Goal: Information Seeking & Learning: Learn about a topic

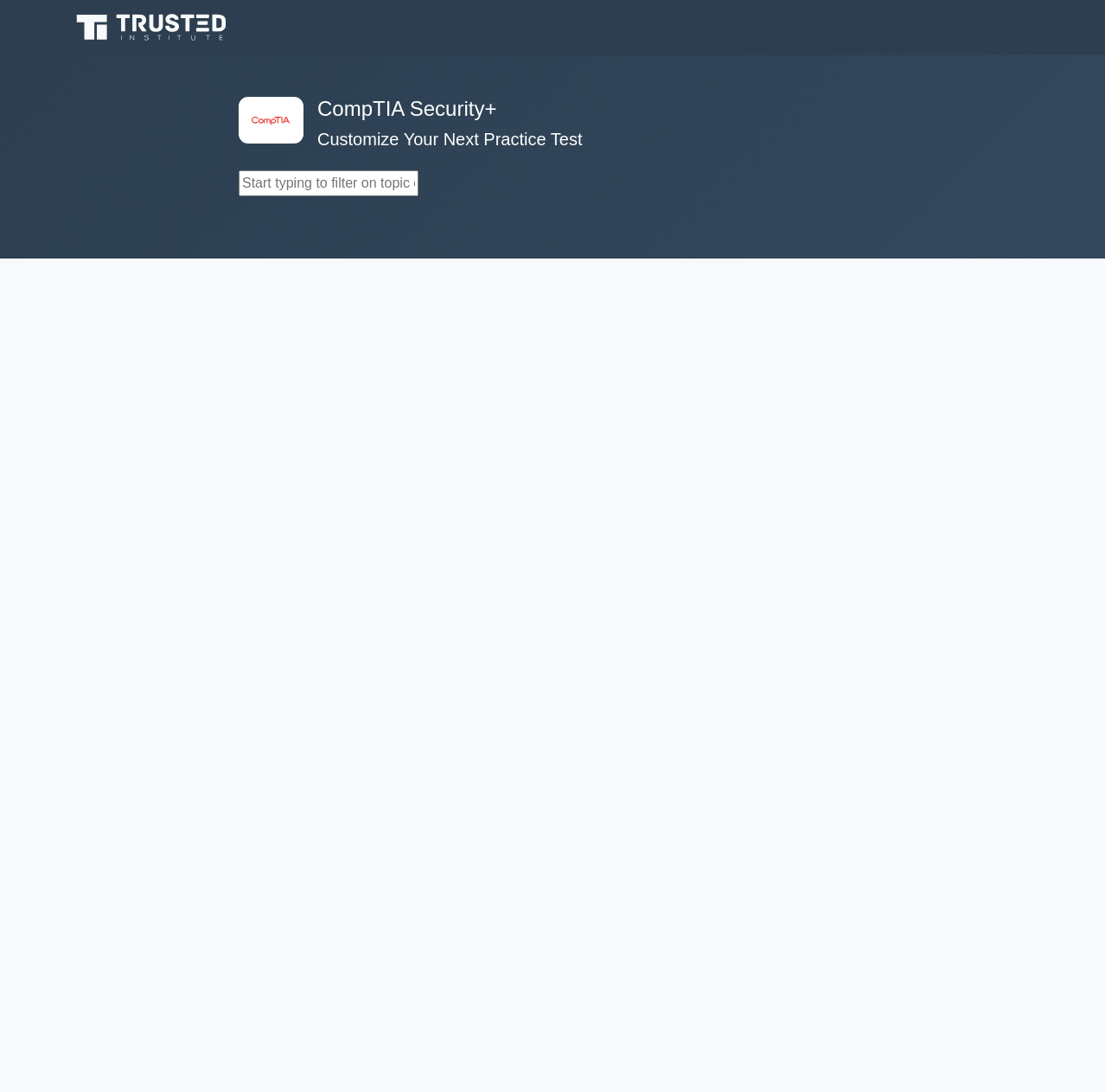
click at [288, 191] on input "text" at bounding box center [328, 183] width 180 height 26
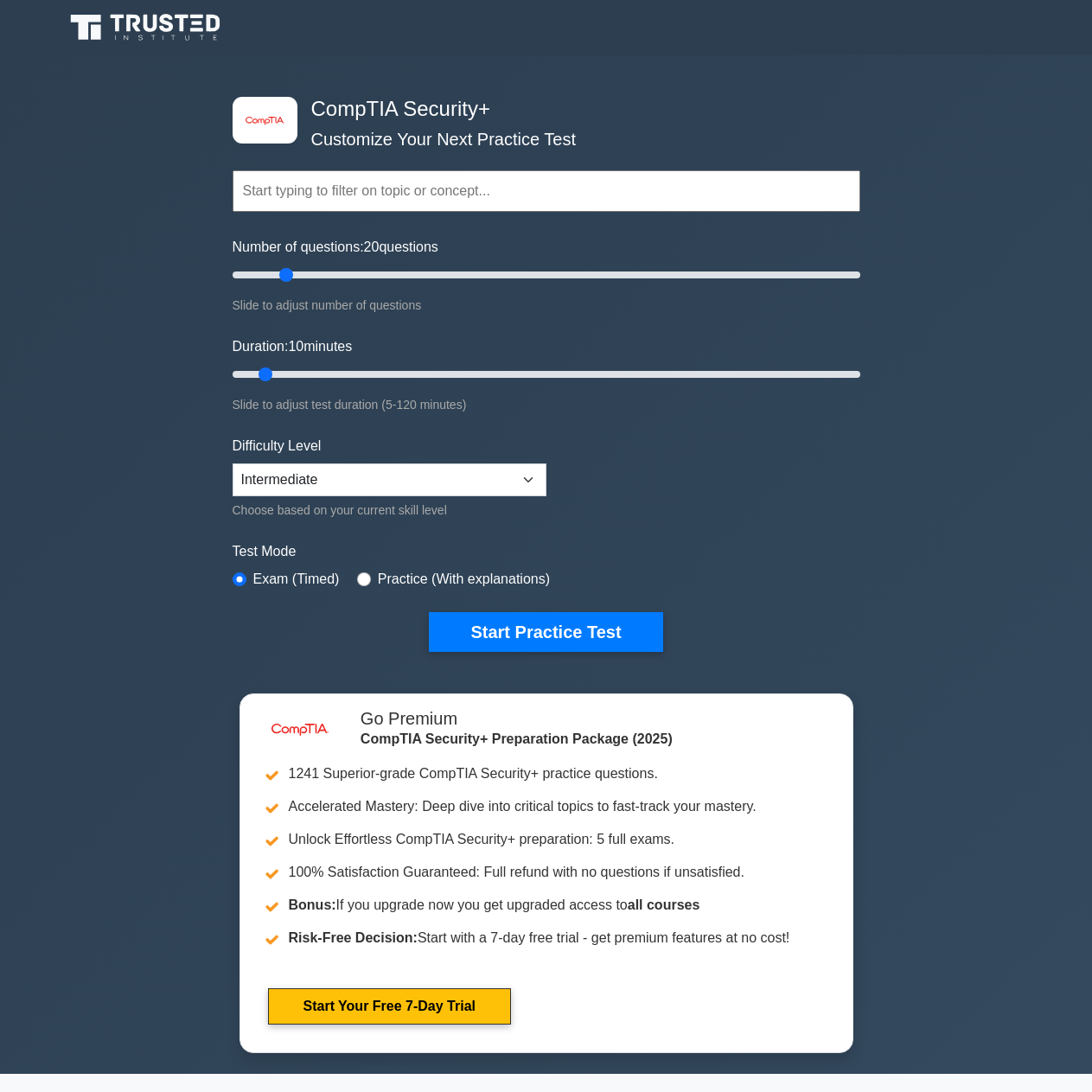
drag, startPoint x: 256, startPoint y: 271, endPoint x: 279, endPoint y: 284, distance: 26.4
type input "20"
click at [279, 284] on input "Number of questions: 20 questions" at bounding box center [546, 275] width 628 height 21
drag, startPoint x: 271, startPoint y: 370, endPoint x: 311, endPoint y: 373, distance: 40.1
type input "20"
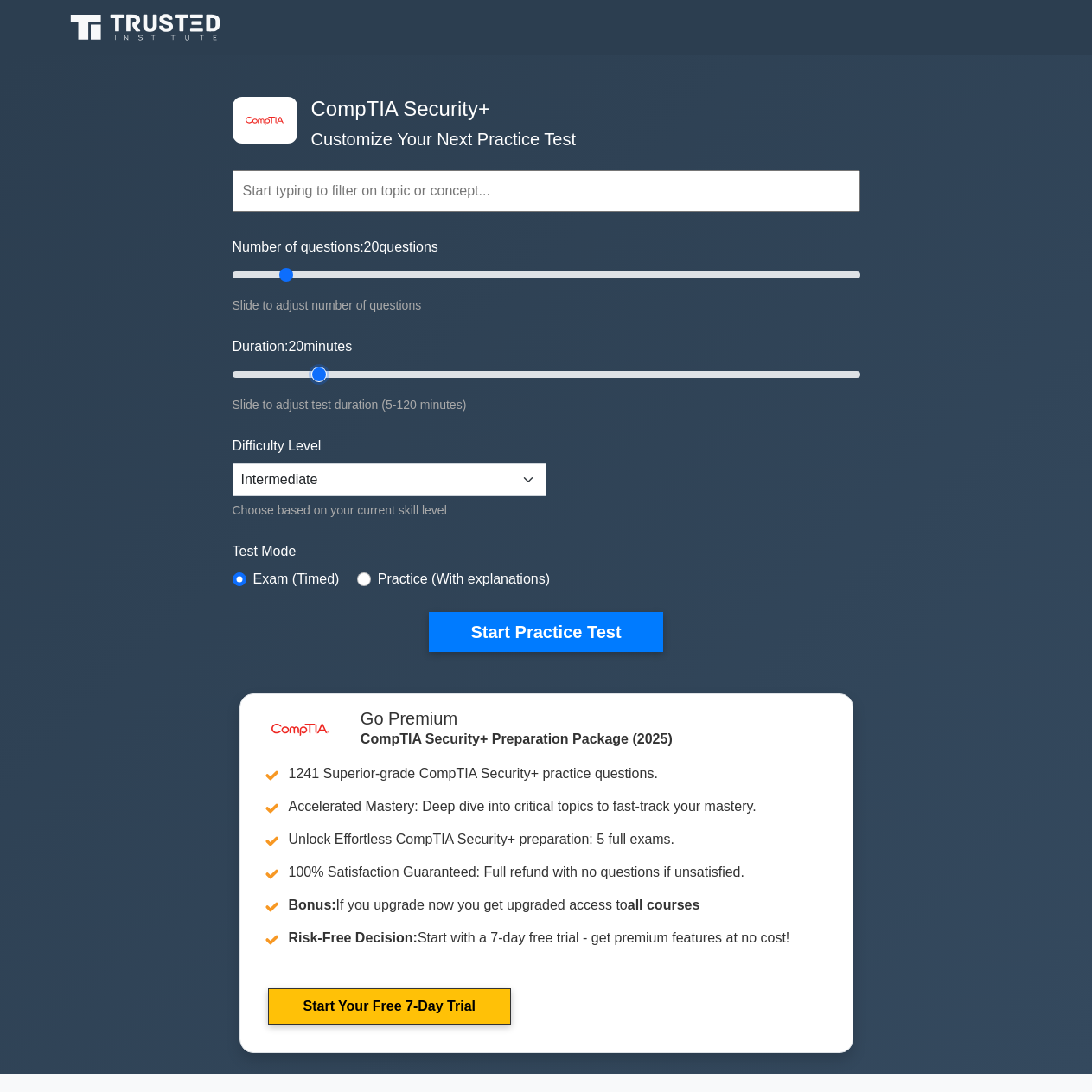
click at [311, 373] on input "Duration: 20 minutes" at bounding box center [546, 374] width 628 height 21
click at [356, 494] on select "Beginner Intermediate Expert" at bounding box center [389, 480] width 313 height 33
select select "expert"
click at [232, 464] on select "Beginner Intermediate Expert" at bounding box center [389, 480] width 313 height 33
click at [523, 640] on button "Start Practice Test" at bounding box center [545, 631] width 233 height 40
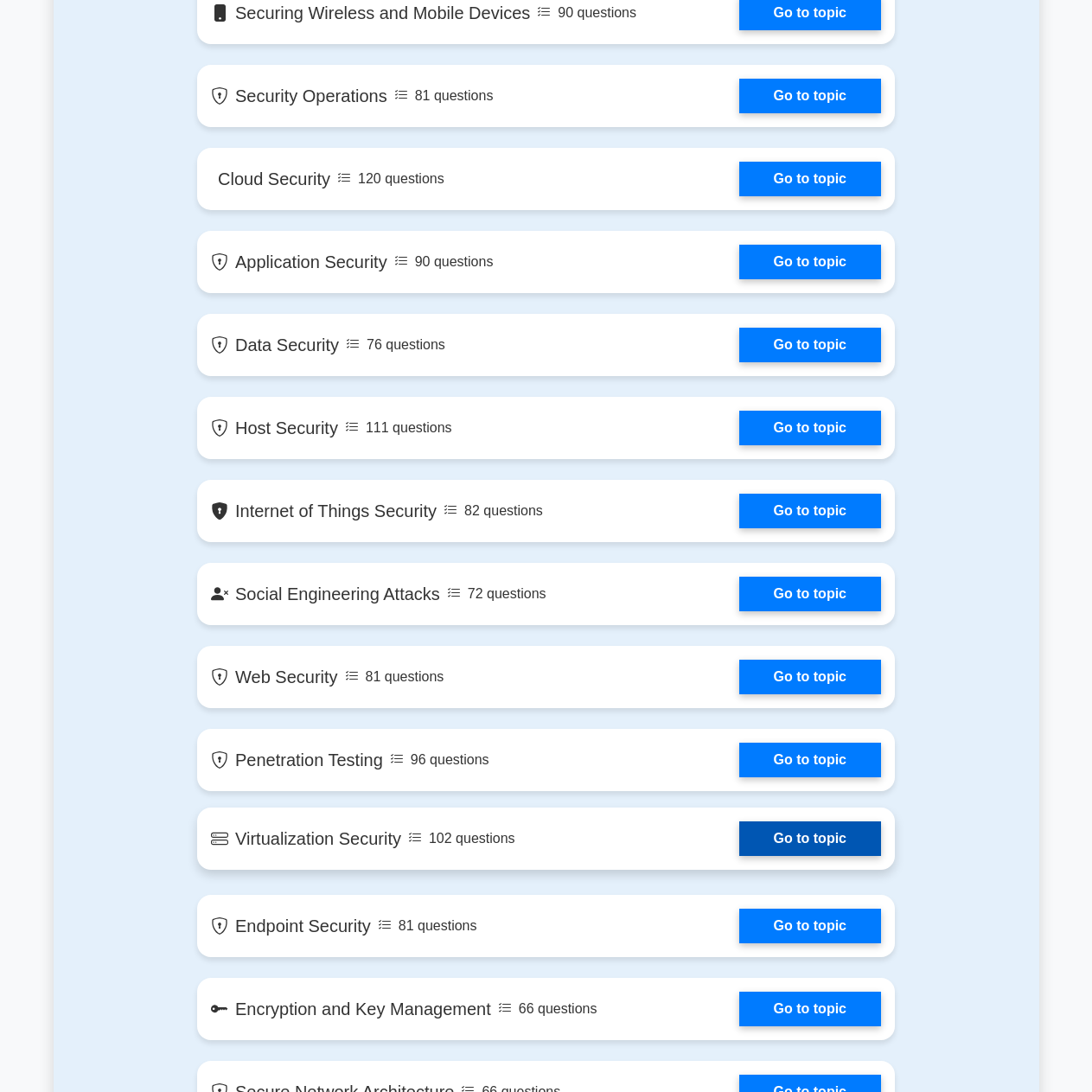
scroll to position [2507, 0]
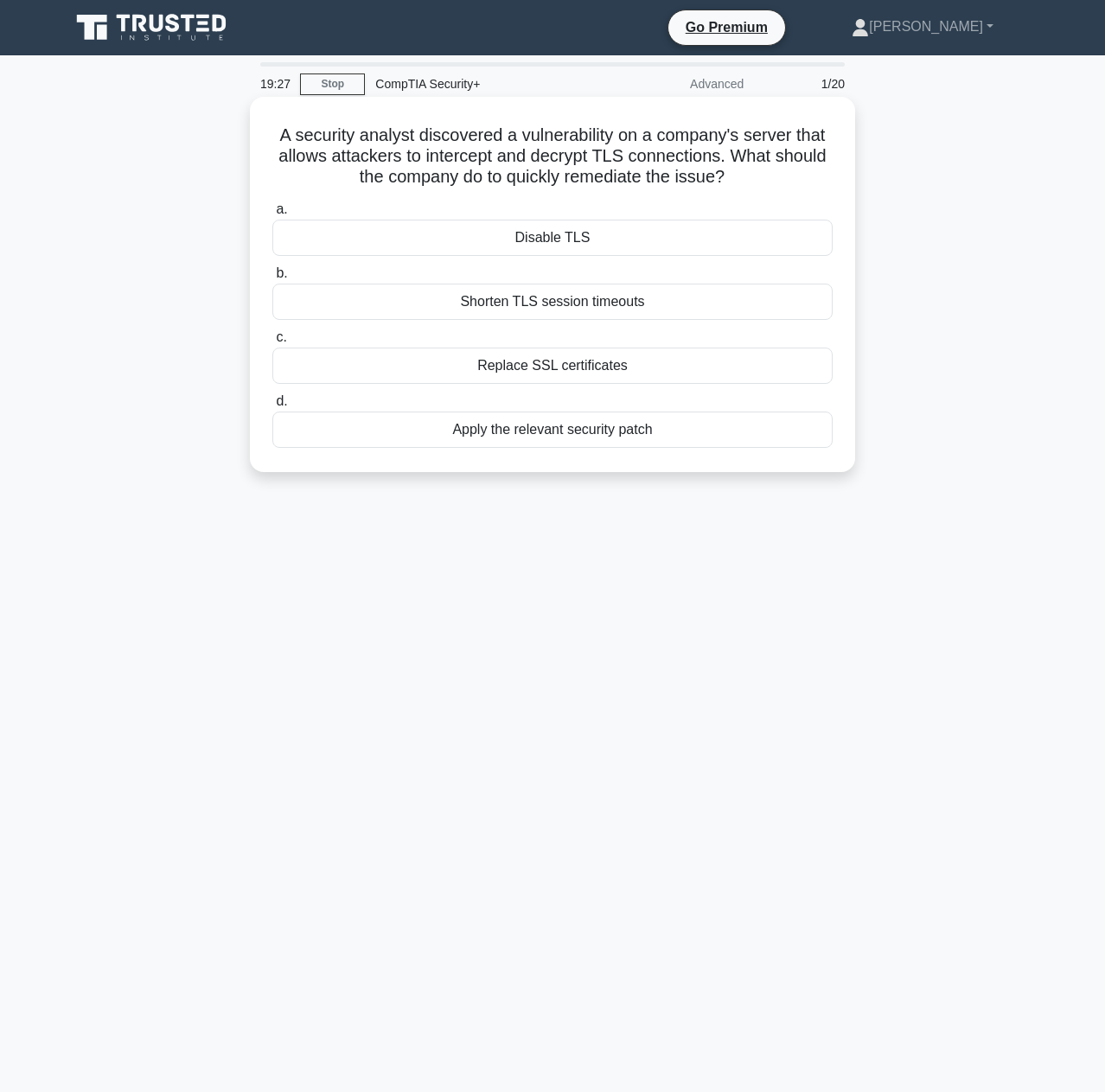
click at [564, 435] on div "Apply the relevant security patch" at bounding box center [552, 429] width 560 height 36
click at [272, 407] on input "d. Apply the relevant security patch" at bounding box center [272, 402] width 0 height 11
click at [595, 308] on div "Threat intelligence integration" at bounding box center [552, 301] width 560 height 36
click at [272, 279] on input "b. Threat intelligence integration" at bounding box center [272, 274] width 0 height 11
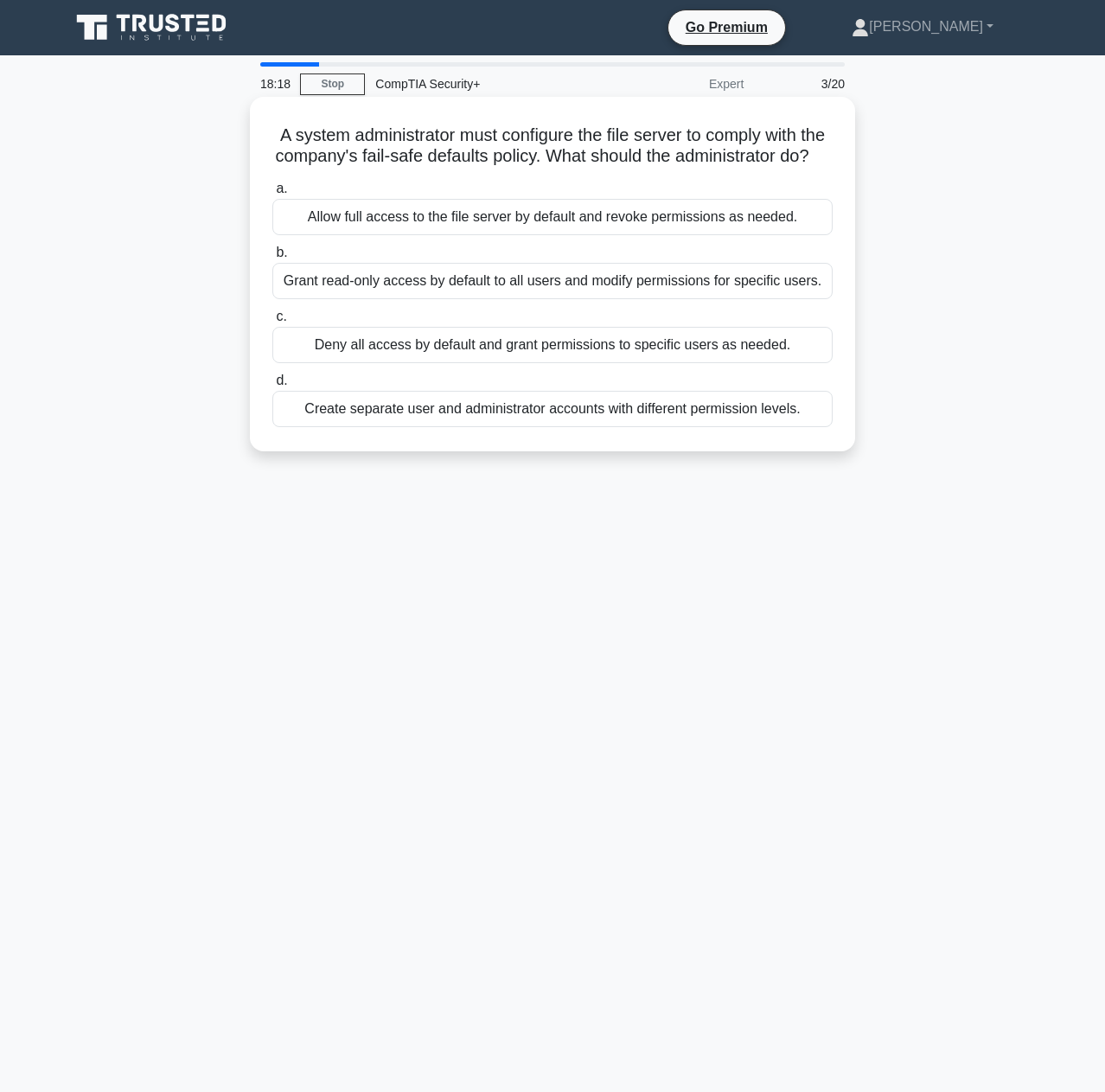
click at [501, 427] on div "Create separate user and administrator accounts with different permission level…" at bounding box center [552, 408] width 560 height 36
click at [272, 386] on input "d. Create separate user and administrator accounts with different permission le…" at bounding box center [272, 381] width 0 height 11
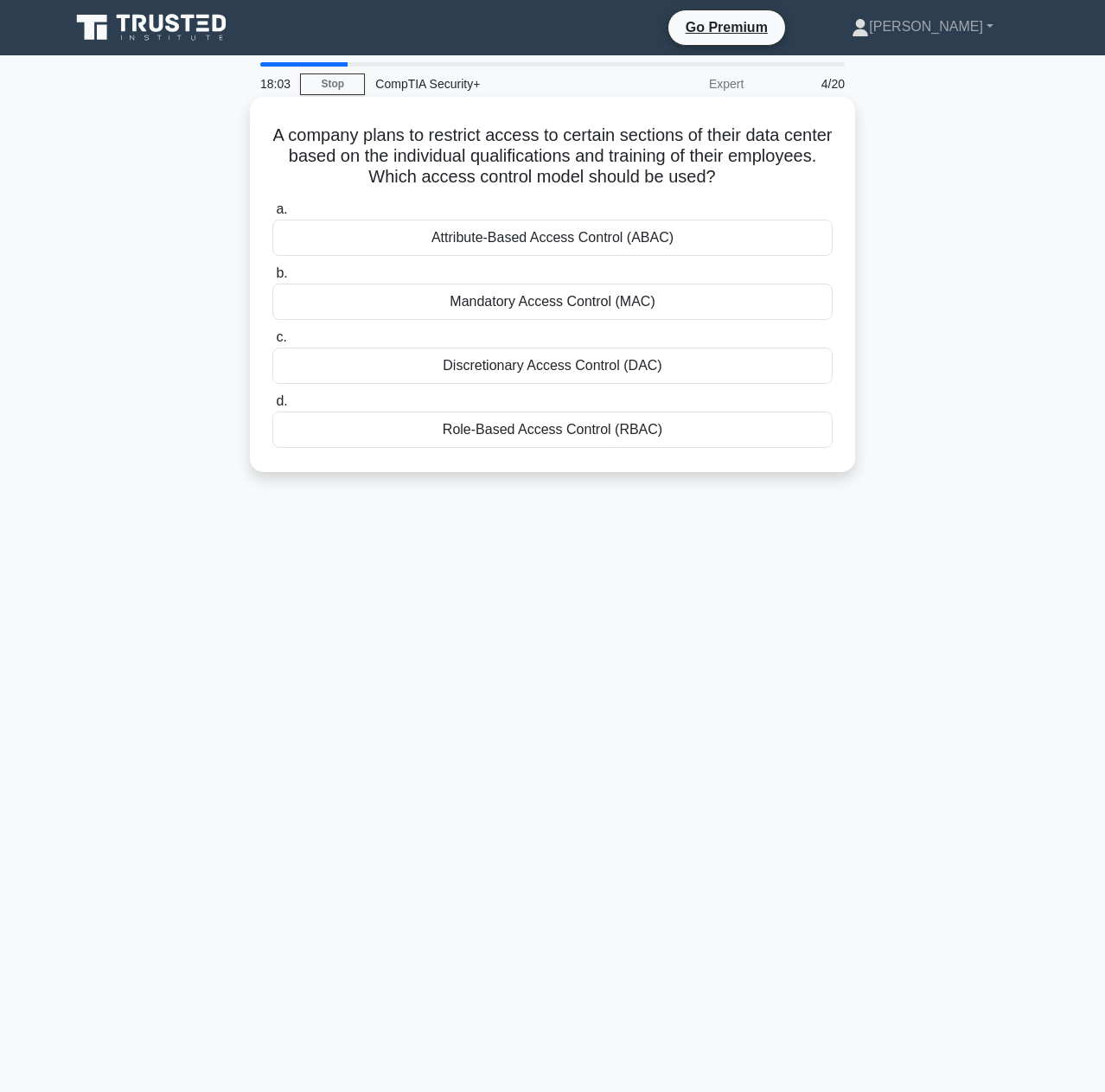
click at [589, 437] on div "Role-Based Access Control (RBAC)" at bounding box center [552, 429] width 560 height 36
click at [272, 407] on input "d. Role-Based Access Control (RBAC)" at bounding box center [272, 402] width 0 height 11
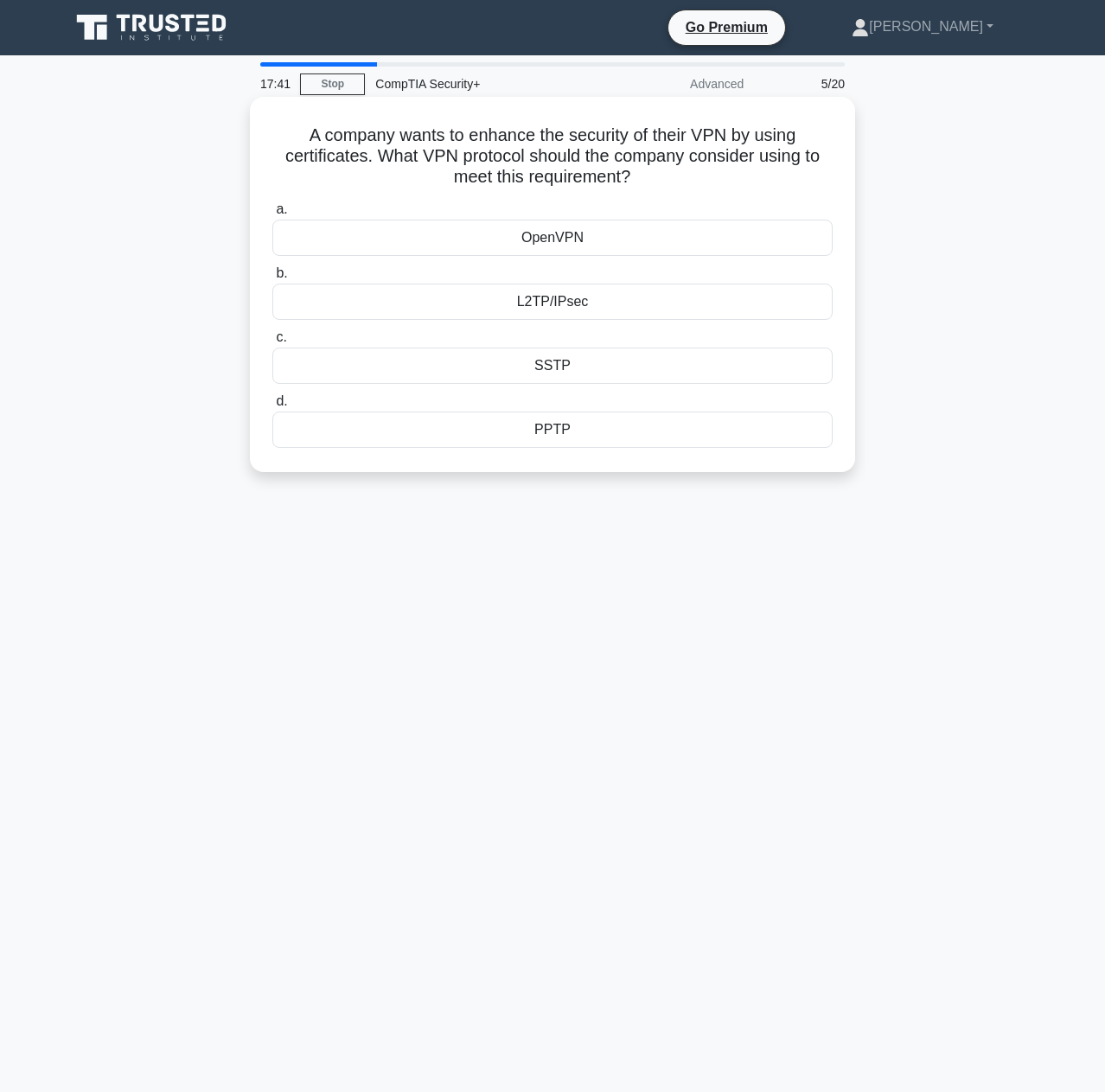
click at [574, 304] on div "L2TP/IPsec" at bounding box center [552, 301] width 560 height 36
click at [272, 279] on input "b. L2TP/IPsec" at bounding box center [272, 274] width 0 height 11
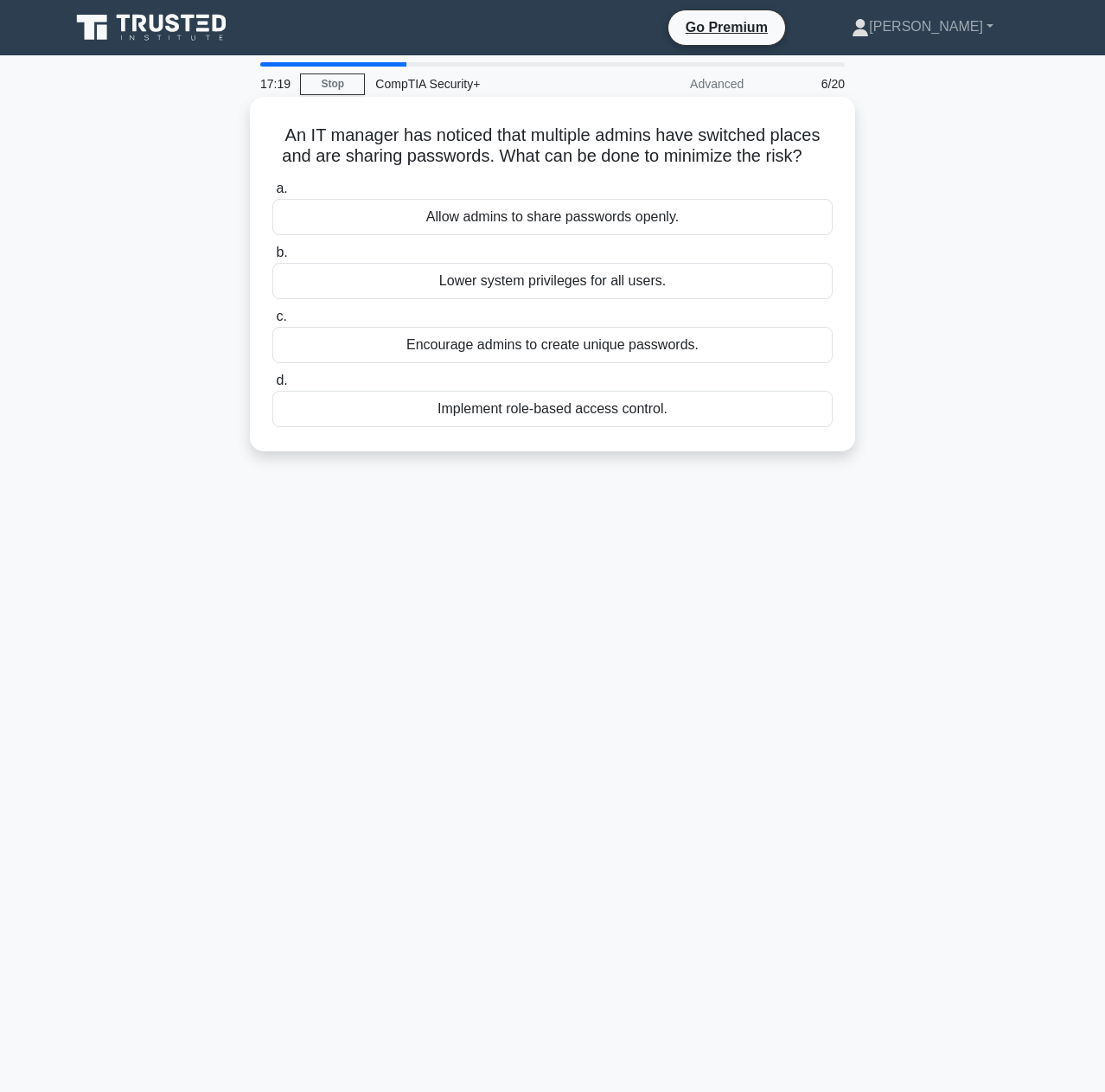
click at [523, 410] on div "Implement role-based access control." at bounding box center [552, 408] width 560 height 36
click at [272, 386] on input "d. Implement role-based access control." at bounding box center [272, 381] width 0 height 11
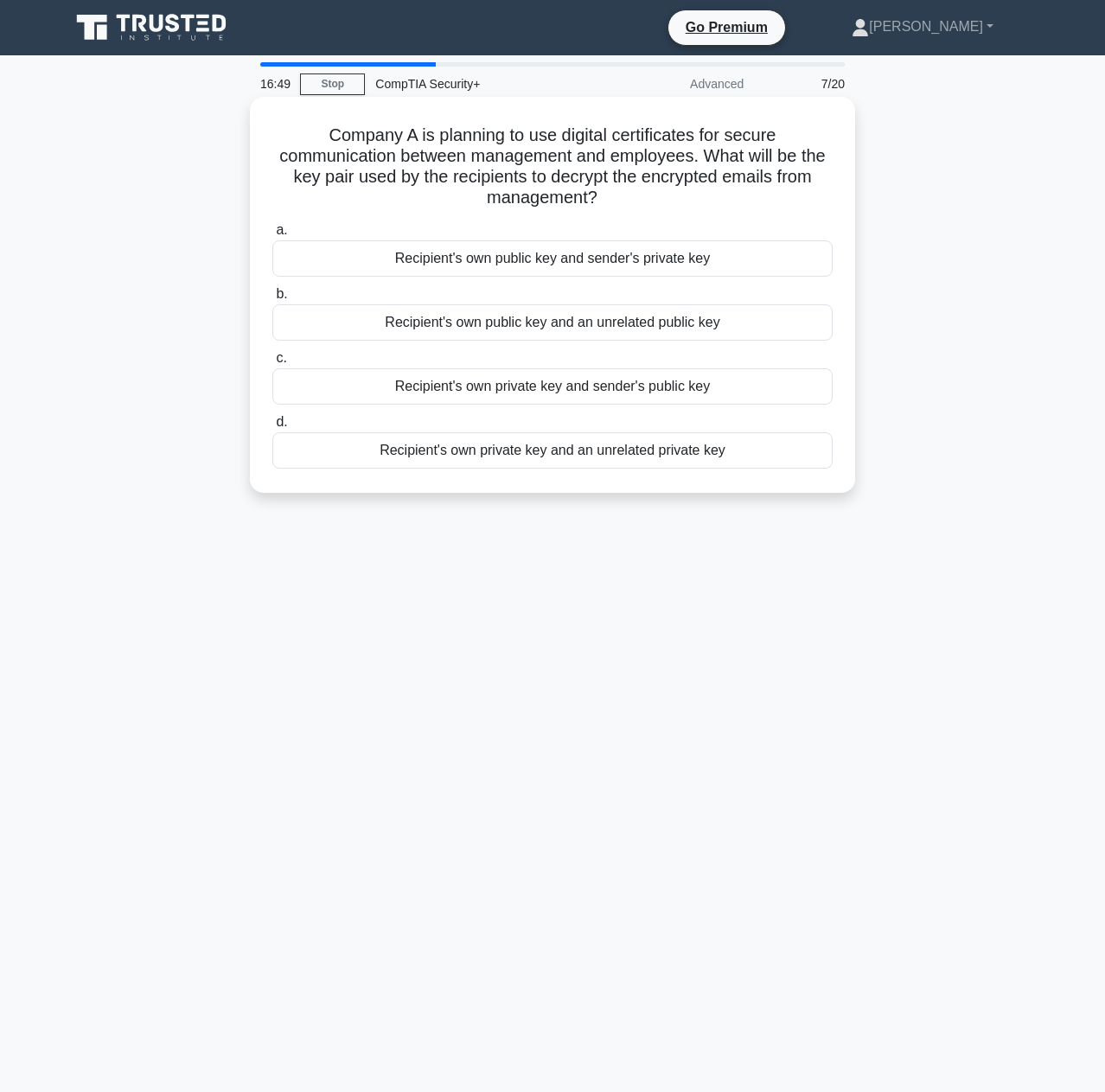
click at [501, 389] on div "Recipient's own private key and sender's public key" at bounding box center [552, 386] width 560 height 36
click at [272, 364] on input "c. Recipient's own private key and sender's public key" at bounding box center [272, 358] width 0 height 11
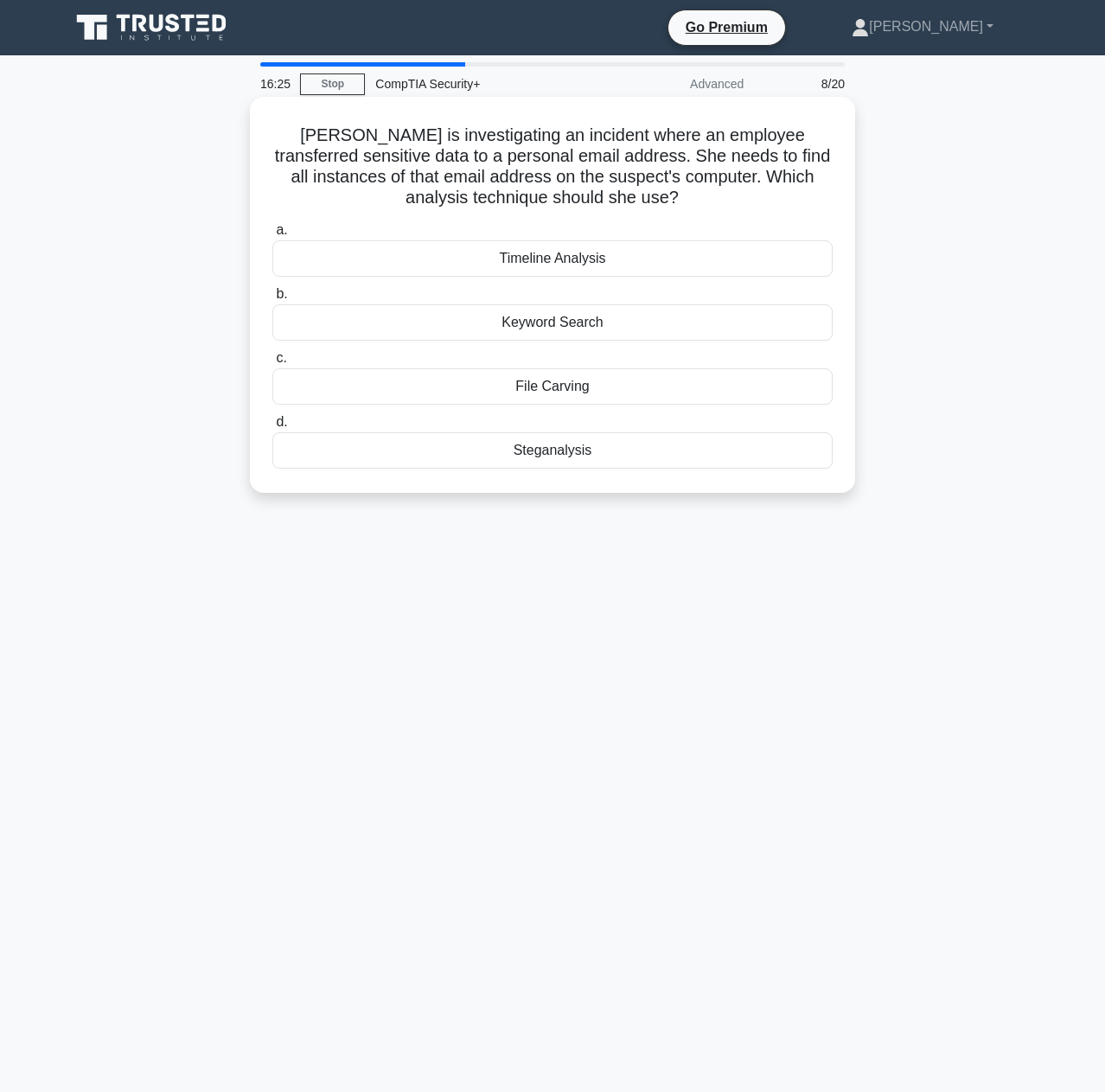
click at [555, 322] on div "Keyword Search" at bounding box center [552, 322] width 560 height 36
click at [272, 299] on input "b. Keyword Search" at bounding box center [272, 294] width 0 height 11
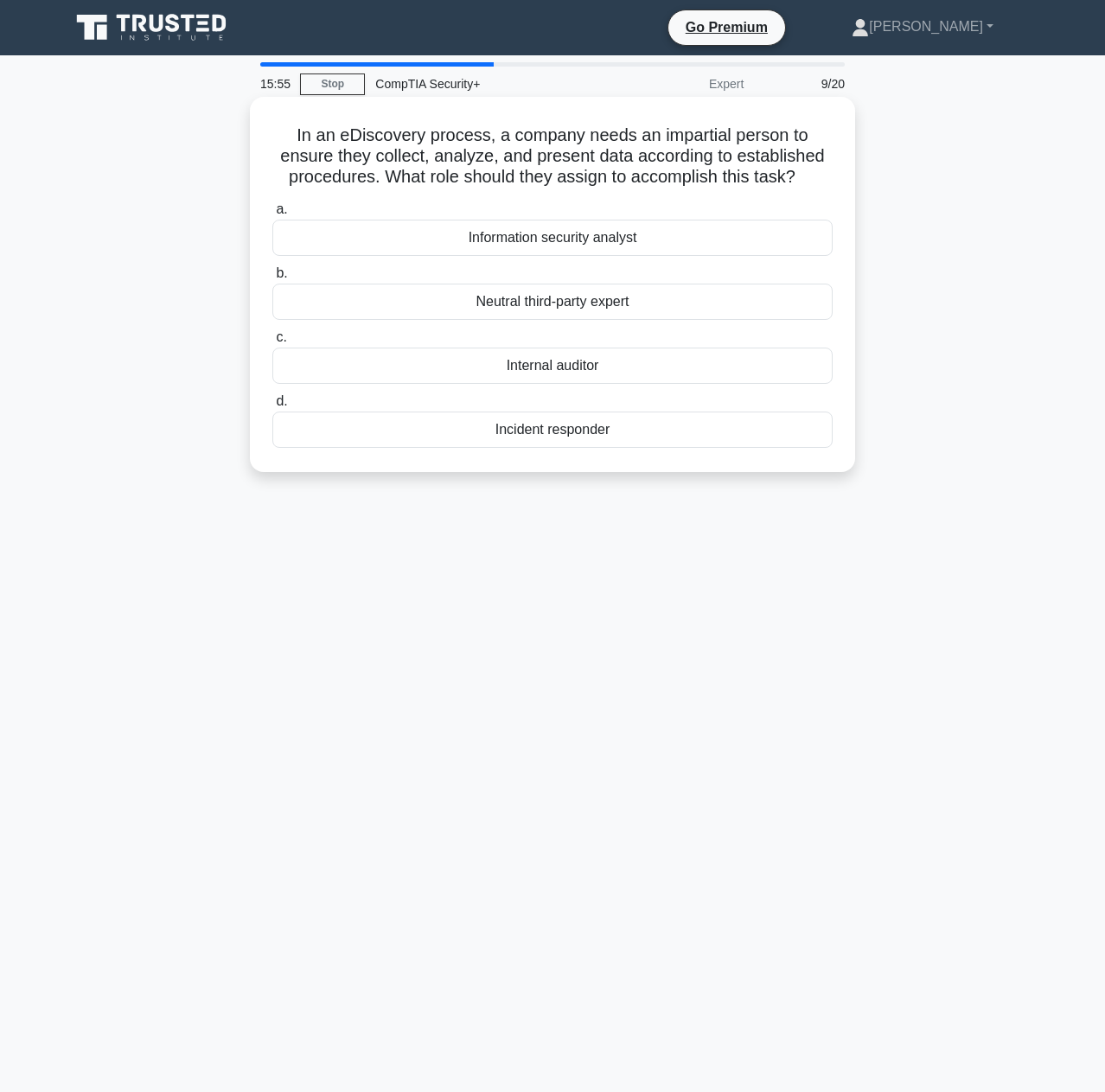
click at [509, 428] on div "Incident responder" at bounding box center [552, 429] width 560 height 36
click at [272, 407] on input "d. Incident responder" at bounding box center [272, 402] width 0 height 11
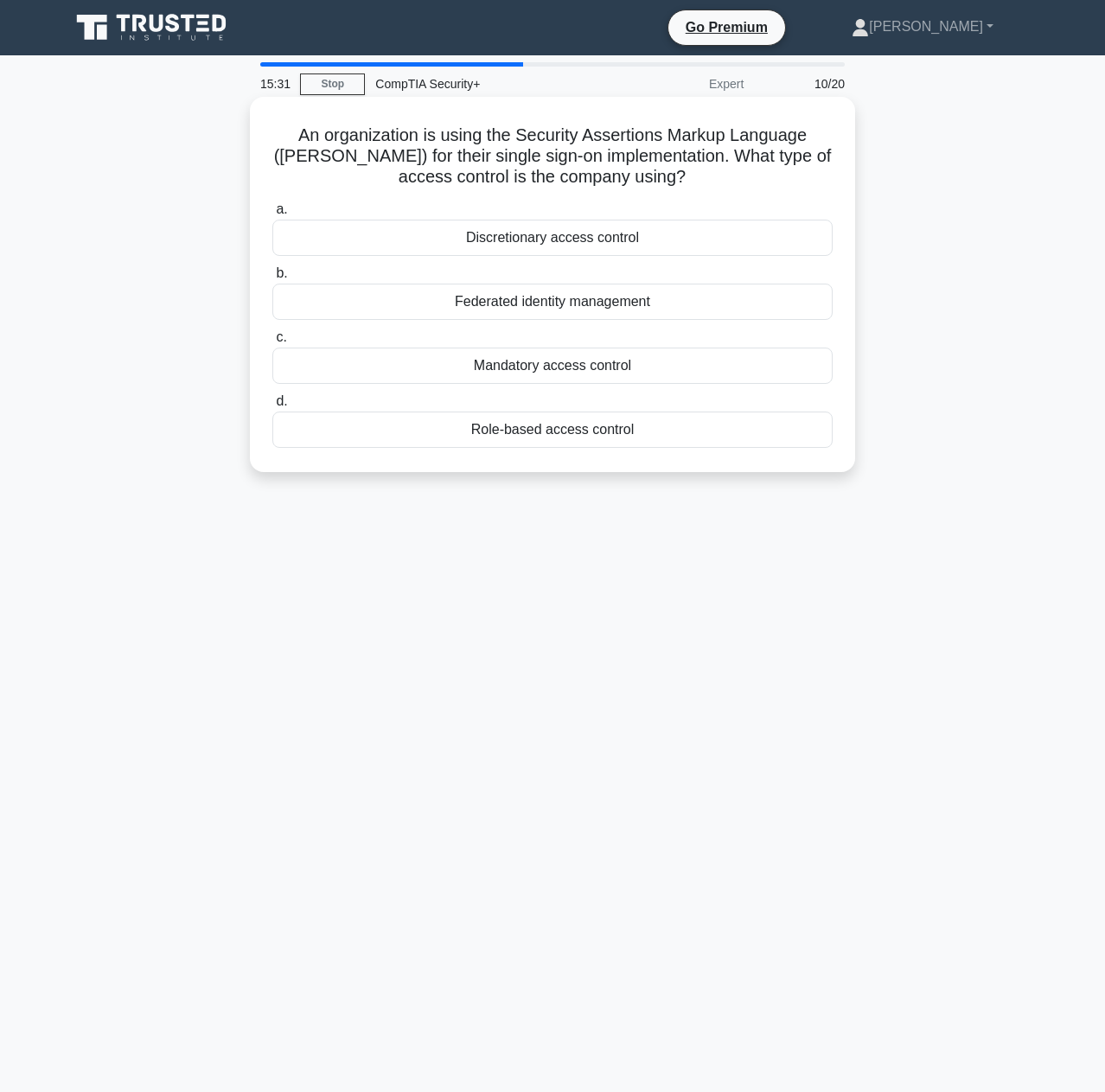
click at [619, 240] on div "Discretionary access control" at bounding box center [552, 237] width 560 height 36
click at [272, 216] on input "a. Discretionary access control" at bounding box center [272, 209] width 0 height 11
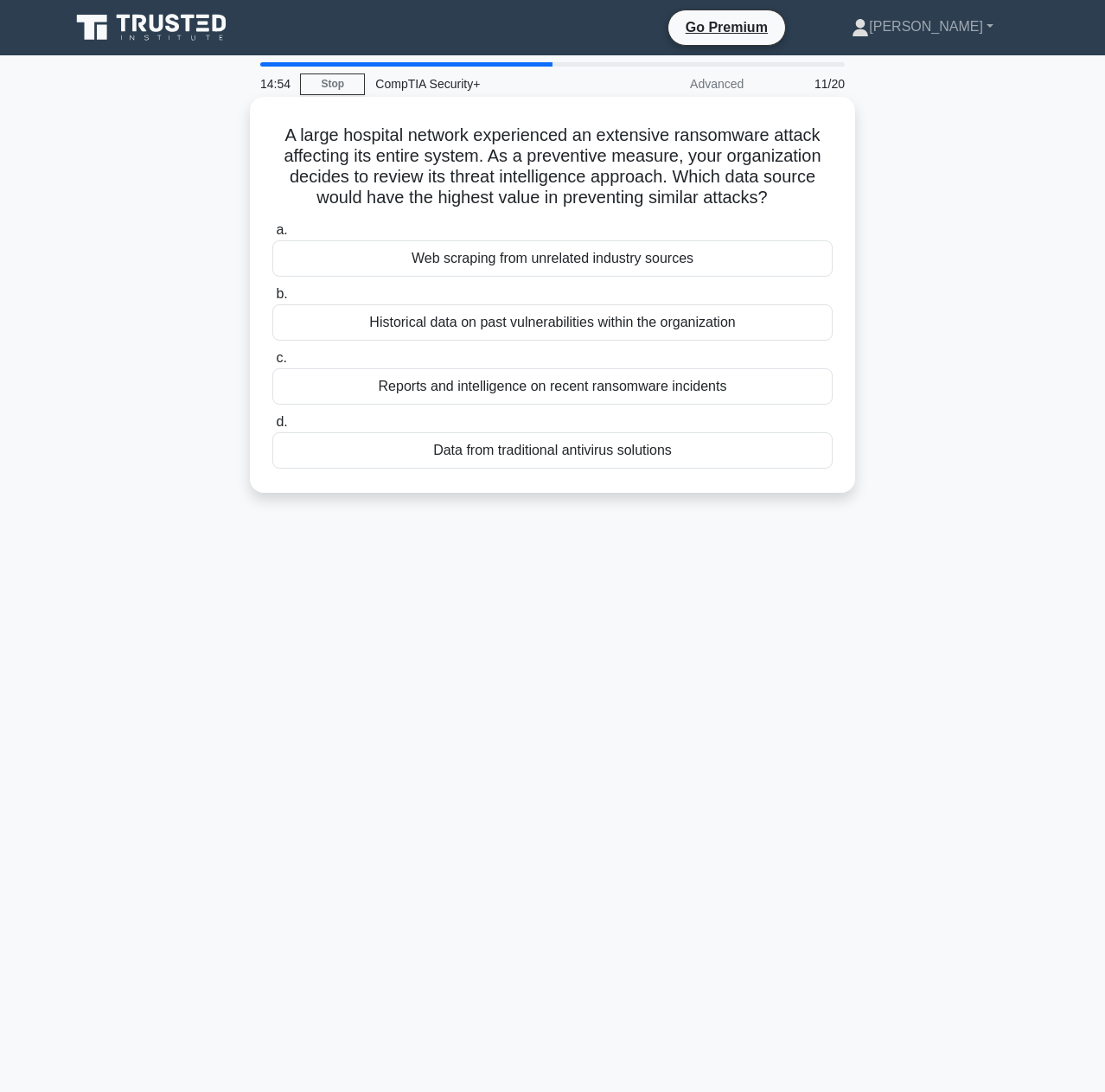
click at [538, 323] on div "Historical data on past vulnerabilities within the organization" at bounding box center [552, 322] width 560 height 36
click at [272, 299] on input "b. Historical data on past vulnerabilities within the organization" at bounding box center [272, 294] width 0 height 11
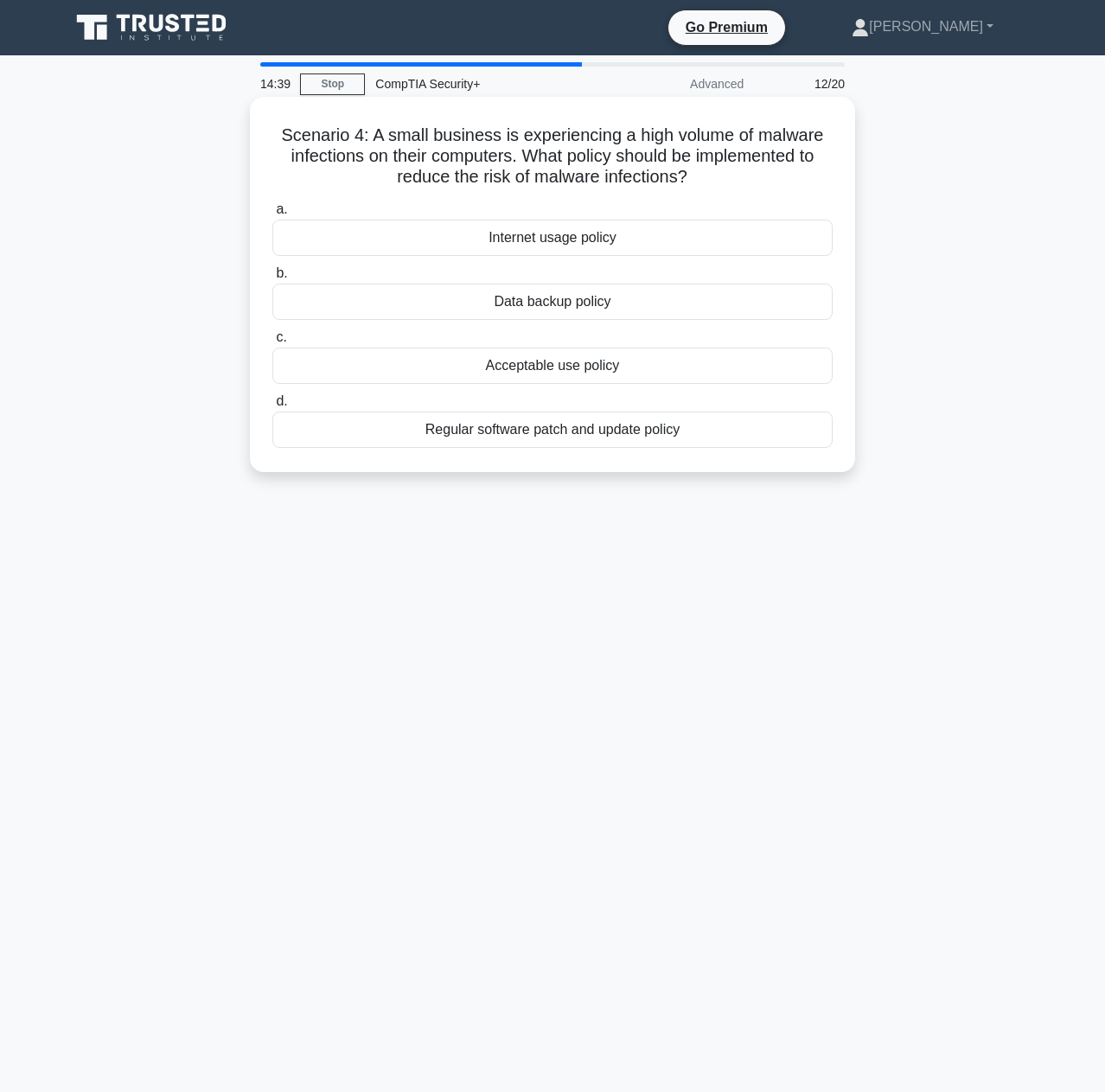
click at [608, 429] on div "Regular software patch and update policy" at bounding box center [552, 429] width 560 height 36
click at [272, 407] on input "d. Regular software patch and update policy" at bounding box center [272, 402] width 0 height 11
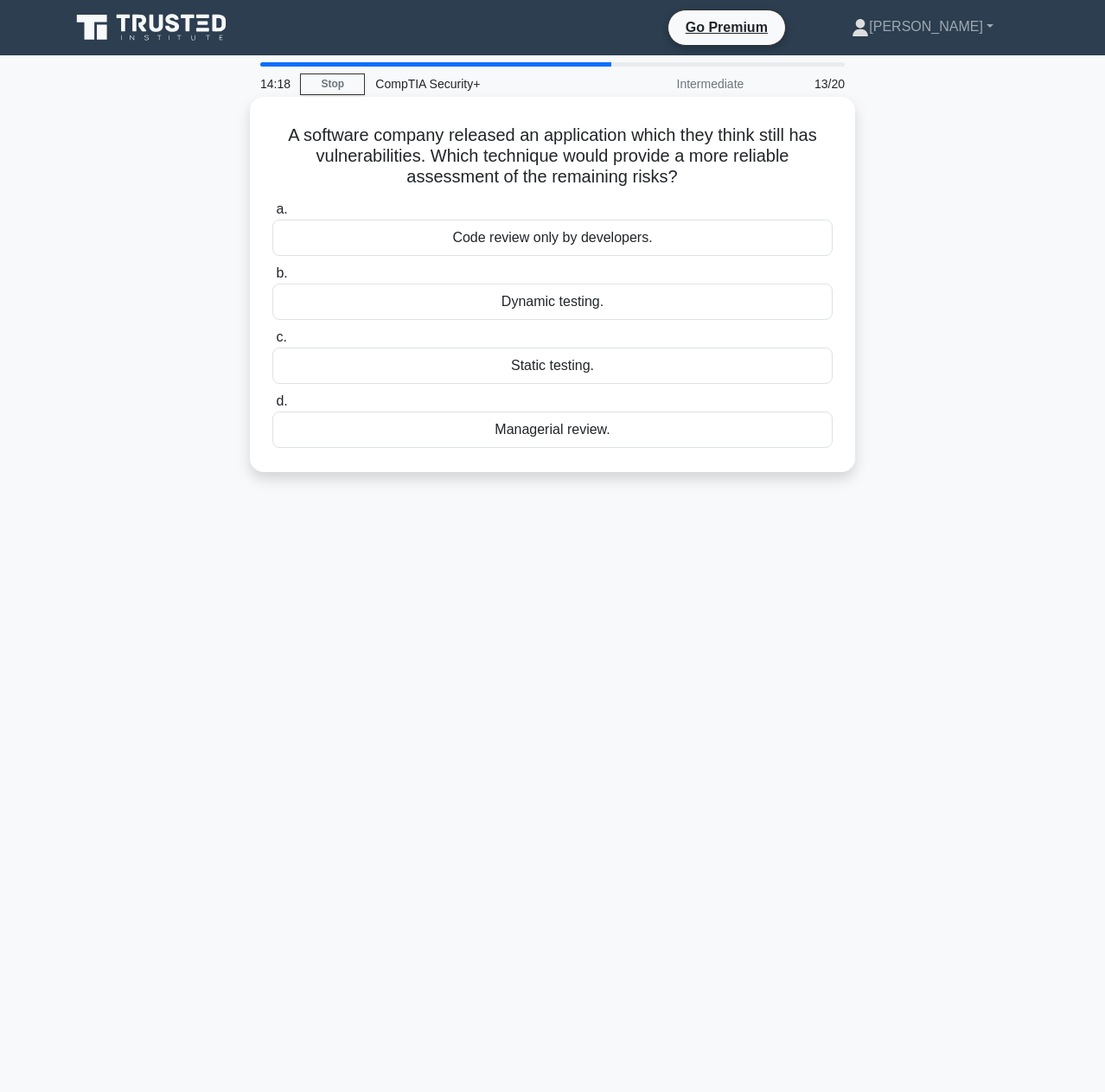
click at [594, 434] on div "Managerial review." at bounding box center [552, 429] width 560 height 36
click at [272, 407] on input "d. Managerial review." at bounding box center [272, 402] width 0 height 11
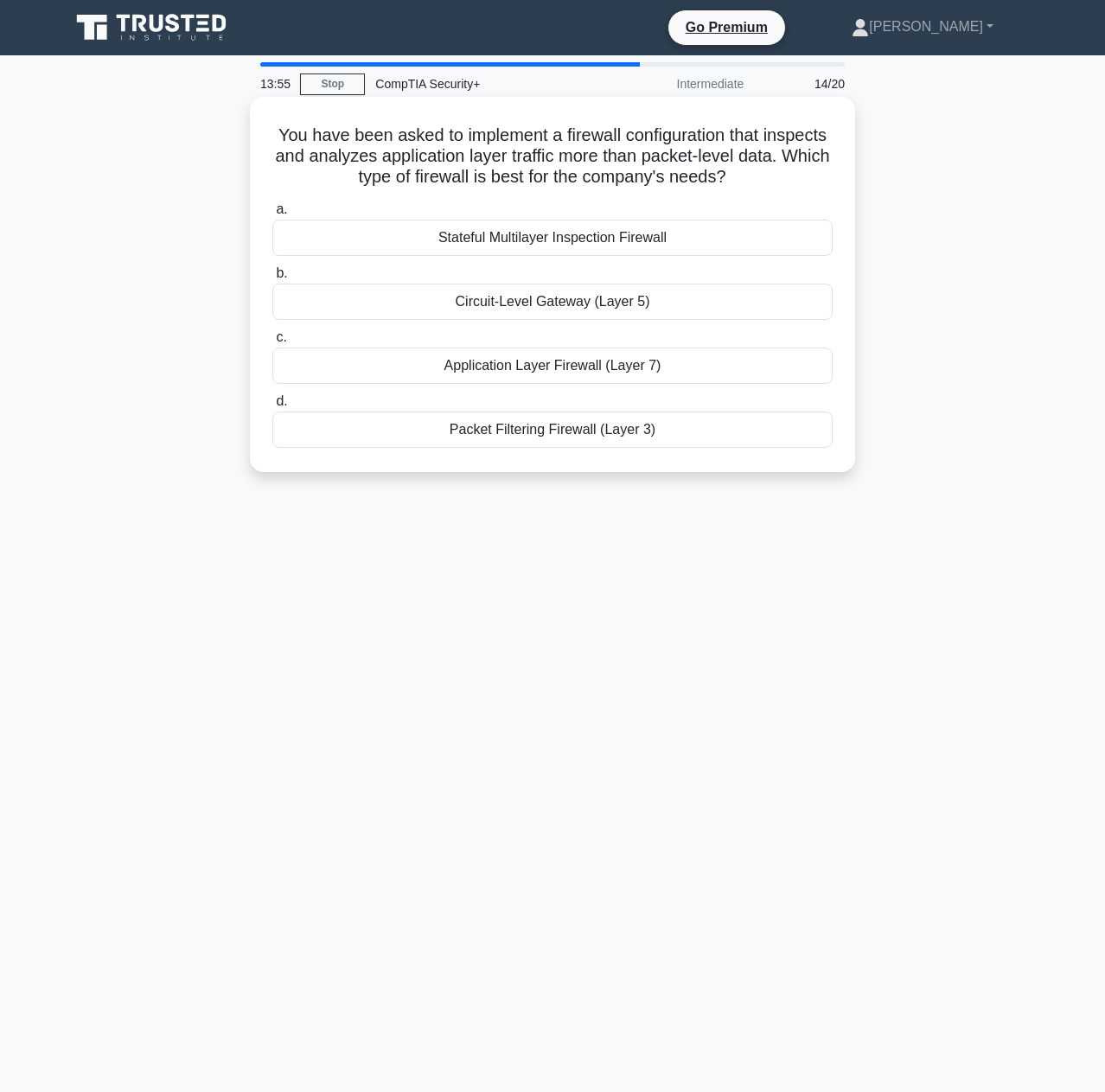
click at [573, 431] on div "Packet Filtering Firewall (Layer 3)" at bounding box center [552, 429] width 560 height 36
click at [272, 407] on input "d. Packet Filtering Firewall (Layer 3)" at bounding box center [272, 402] width 0 height 11
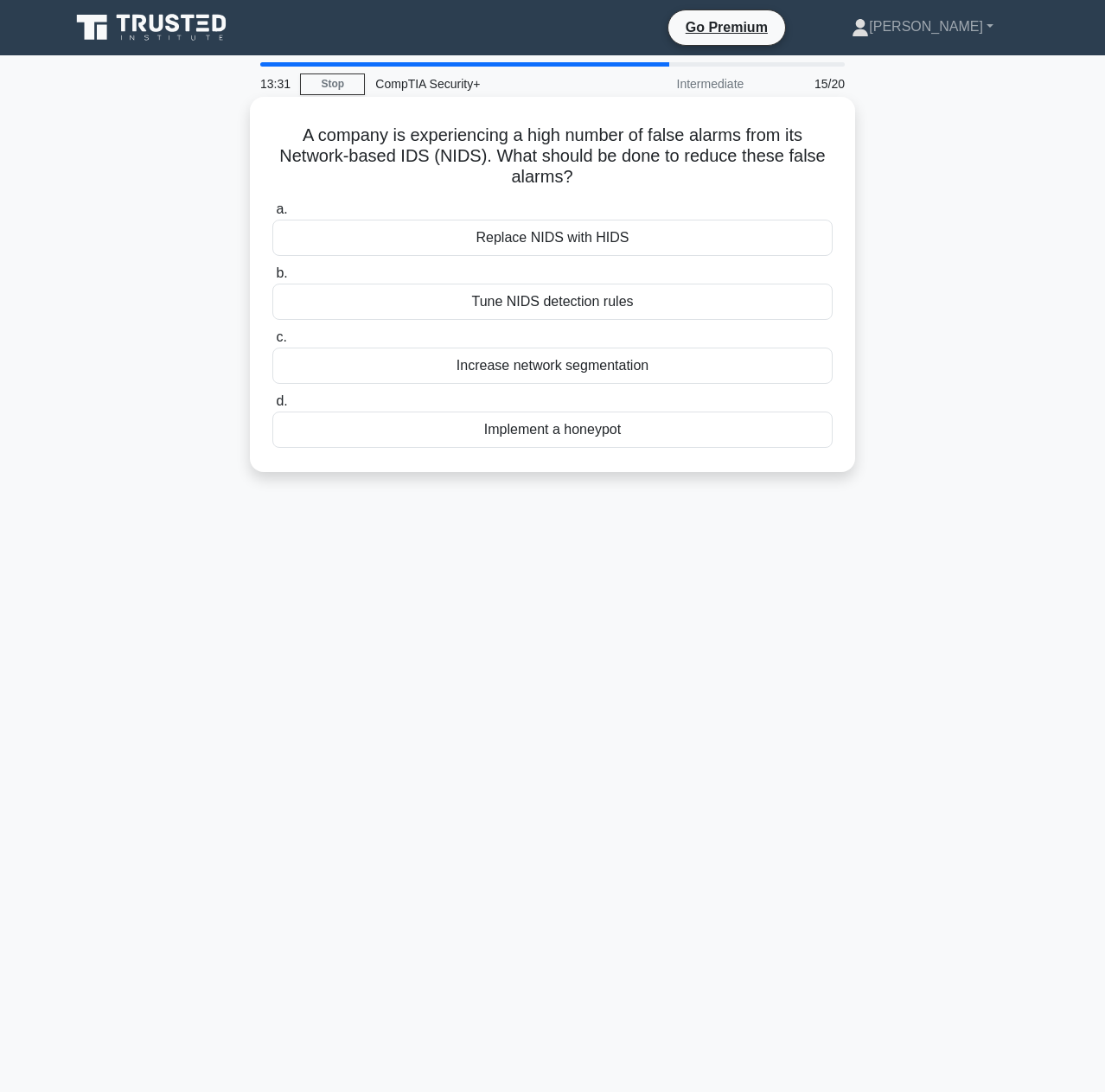
click at [681, 299] on div "Tune NIDS detection rules" at bounding box center [552, 301] width 560 height 36
click at [272, 279] on input "b. Tune NIDS detection rules" at bounding box center [272, 274] width 0 height 11
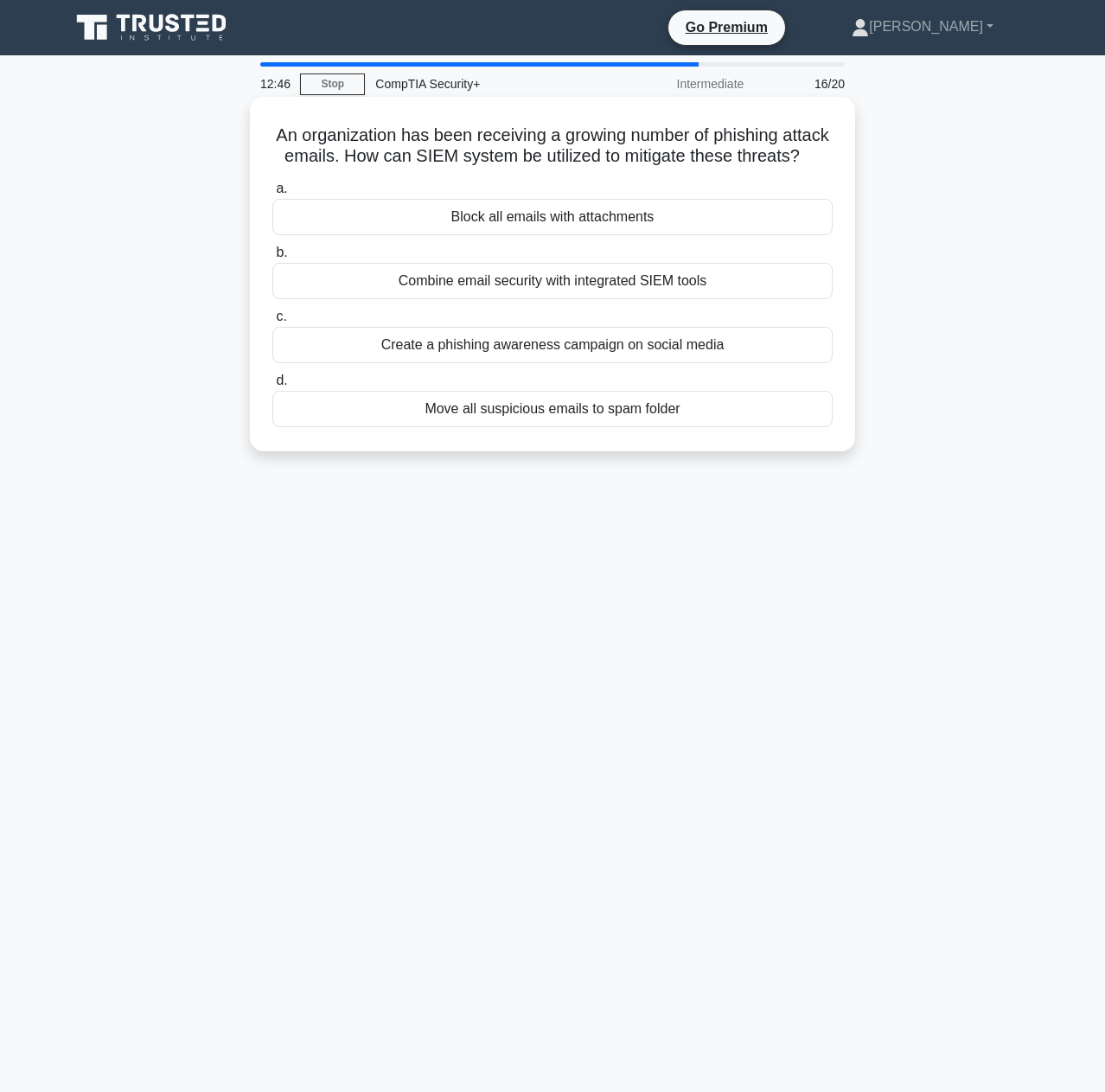
click at [629, 299] on div "Combine email security with integrated SIEM tools" at bounding box center [552, 280] width 560 height 36
click at [272, 258] on input "b. Combine email security with integrated SIEM tools" at bounding box center [272, 252] width 0 height 11
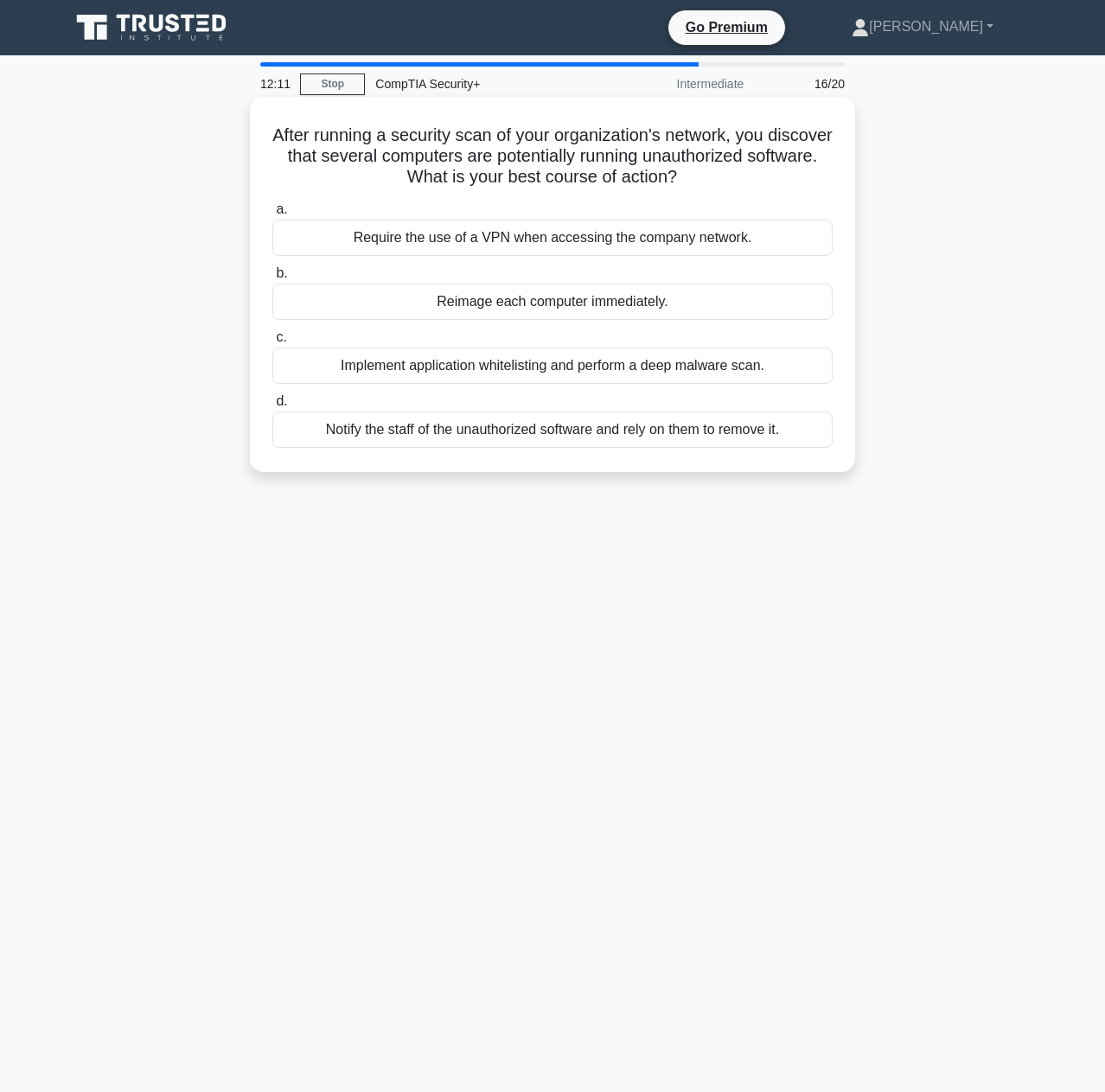
click at [542, 365] on div "Implement application whitelisting and perform a deep malware scan." at bounding box center [552, 365] width 560 height 36
click at [272, 343] on input "c. Implement application whitelisting and perform a deep malware scan." at bounding box center [272, 337] width 0 height 11
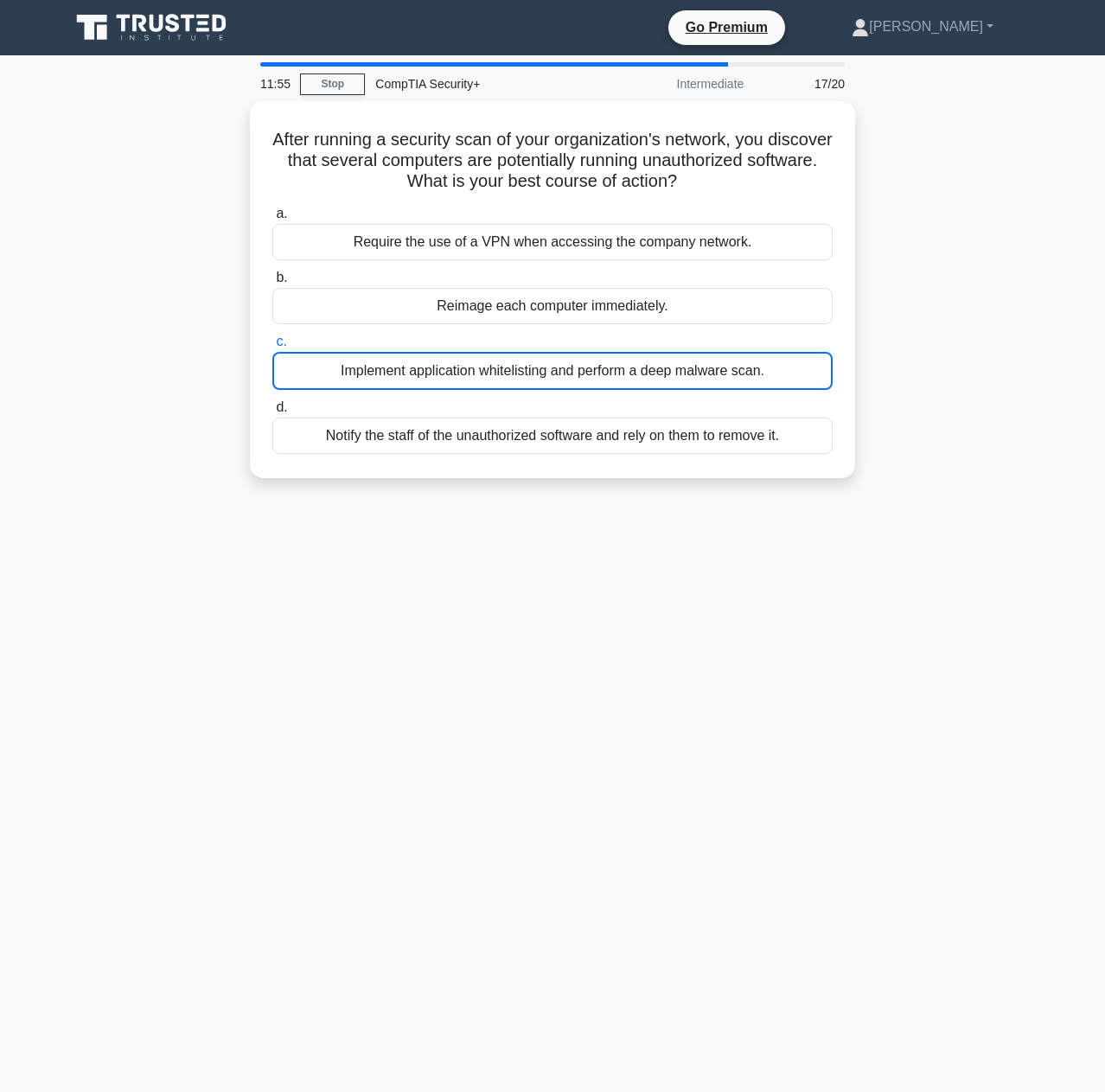
click at [922, 393] on div "After running a security scan of your organization's network, you discover that…" at bounding box center [552, 299] width 985 height 397
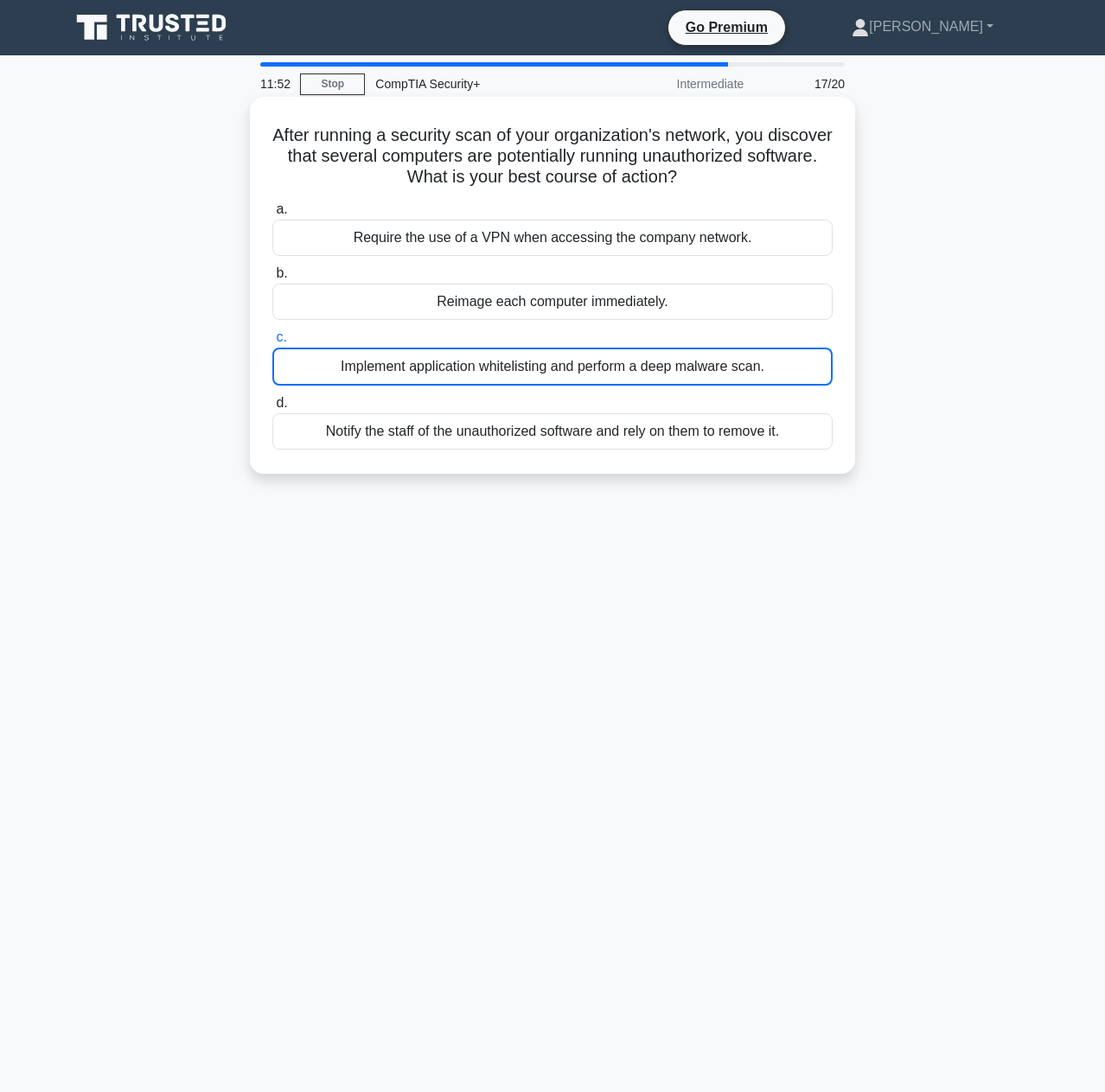
click at [802, 375] on div "Implement application whitelisting and perform a deep malware scan." at bounding box center [552, 366] width 560 height 38
click at [272, 343] on input "c. Implement application whitelisting and perform a deep malware scan." at bounding box center [272, 337] width 0 height 11
click at [687, 160] on h5 "After running a security scan of your organization's network, you discover that…" at bounding box center [552, 156] width 563 height 64
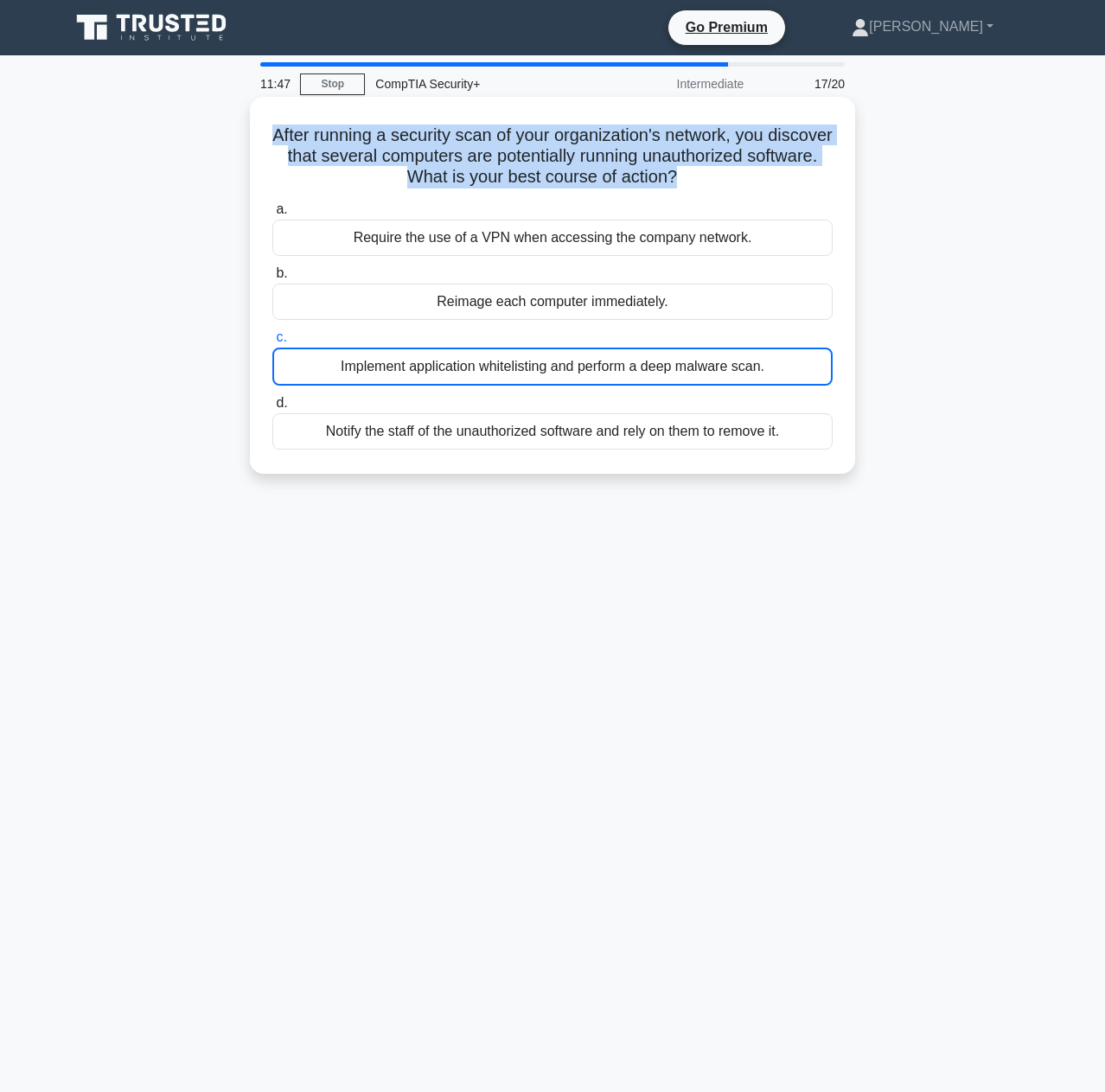
click at [687, 160] on h5 "After running a security scan of your organization's network, you discover that…" at bounding box center [552, 156] width 563 height 64
click at [812, 182] on h5 "After running a security scan of your organization's network, you discover that…" at bounding box center [552, 156] width 563 height 64
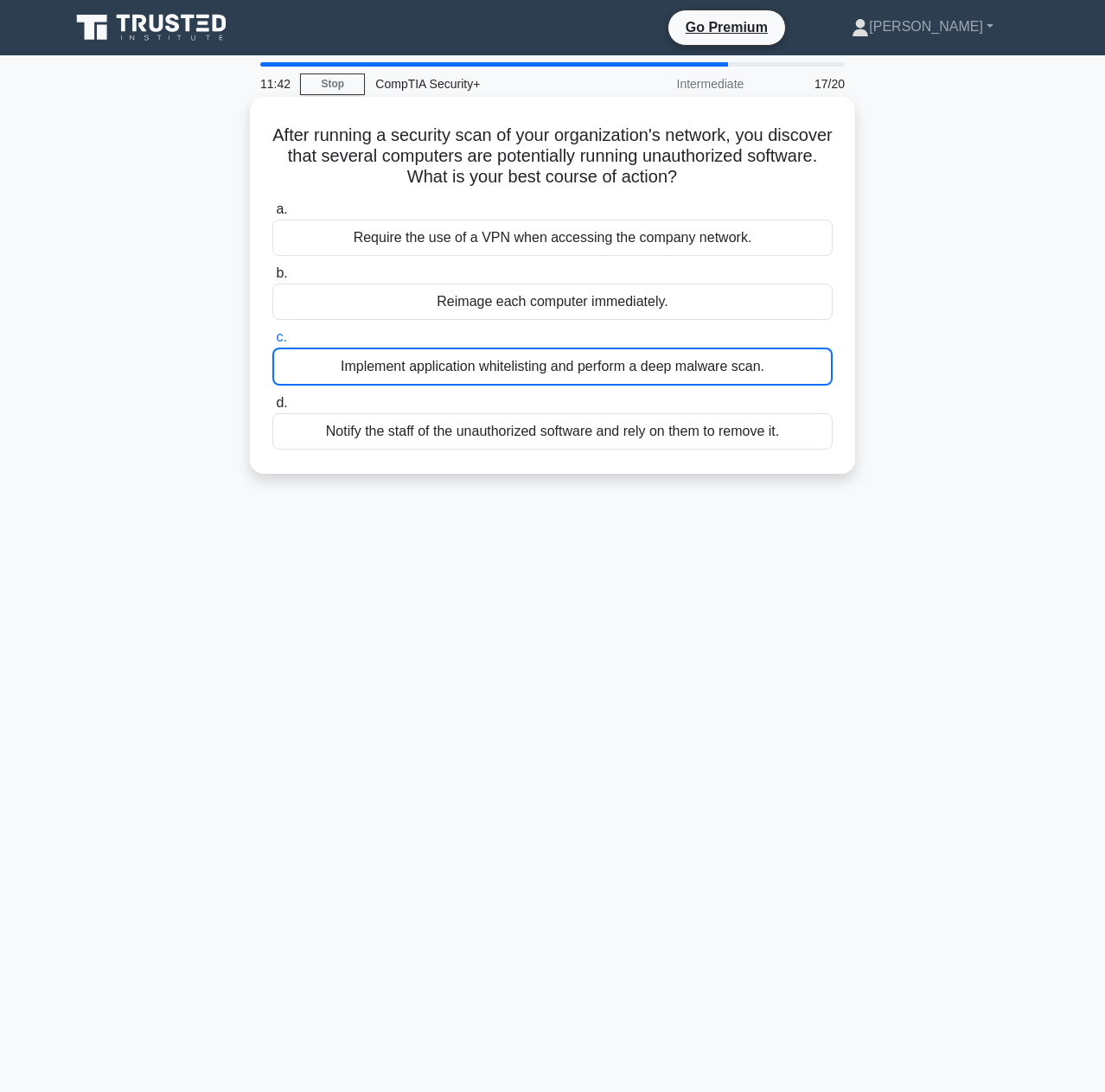
click at [590, 309] on div "Reimage each computer immediately." at bounding box center [552, 301] width 560 height 36
click at [272, 279] on input "b. Reimage each computer immediately." at bounding box center [272, 274] width 0 height 11
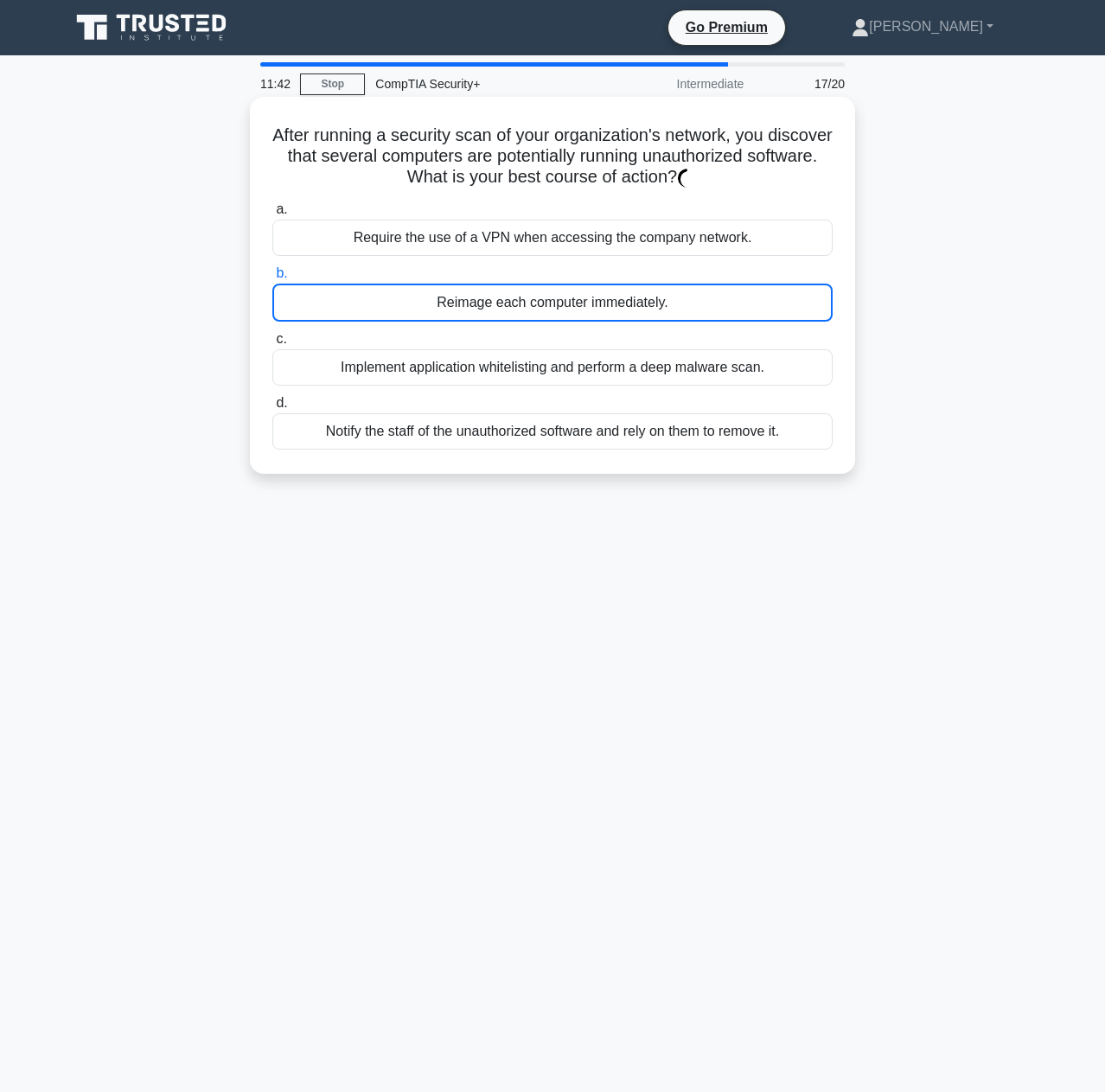
click at [591, 348] on label "c. Implement application whitelisting and perform a deep malware scan." at bounding box center [552, 357] width 560 height 57
click at [272, 345] on input "c. Implement application whitelisting and perform a deep malware scan." at bounding box center [272, 339] width 0 height 11
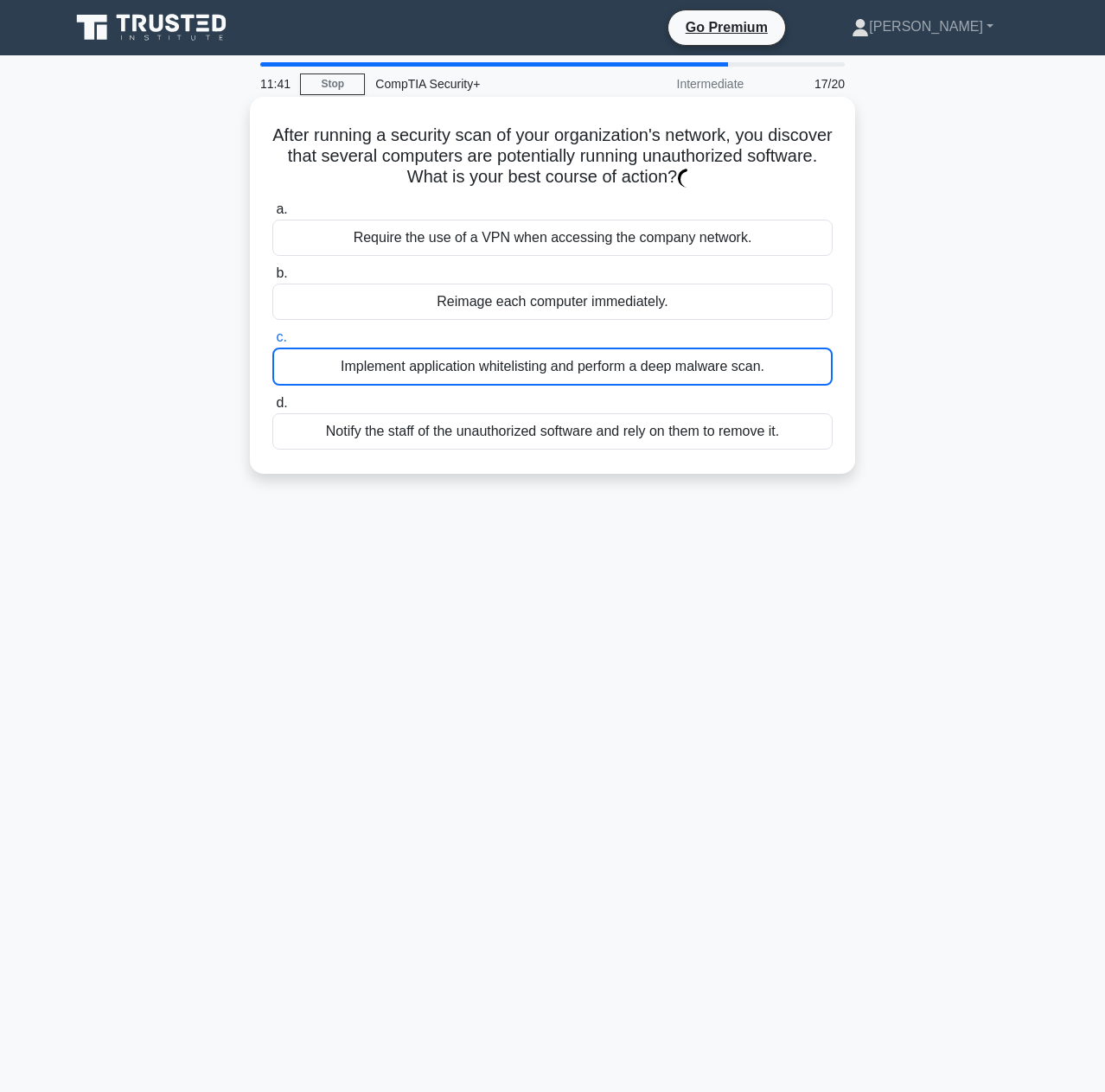
click at [591, 367] on div "Implement application whitelisting and perform a deep malware scan." at bounding box center [552, 366] width 560 height 38
click at [272, 343] on input "c. Implement application whitelisting and perform a deep malware scan." at bounding box center [272, 337] width 0 height 11
click at [591, 367] on div "Implement application whitelisting and perform a deep malware scan." at bounding box center [552, 366] width 560 height 38
click at [272, 343] on input "c. Implement application whitelisting and perform a deep malware scan." at bounding box center [272, 337] width 0 height 11
click at [709, 371] on div "Implement application whitelisting and perform a deep malware scan." at bounding box center [552, 366] width 560 height 38
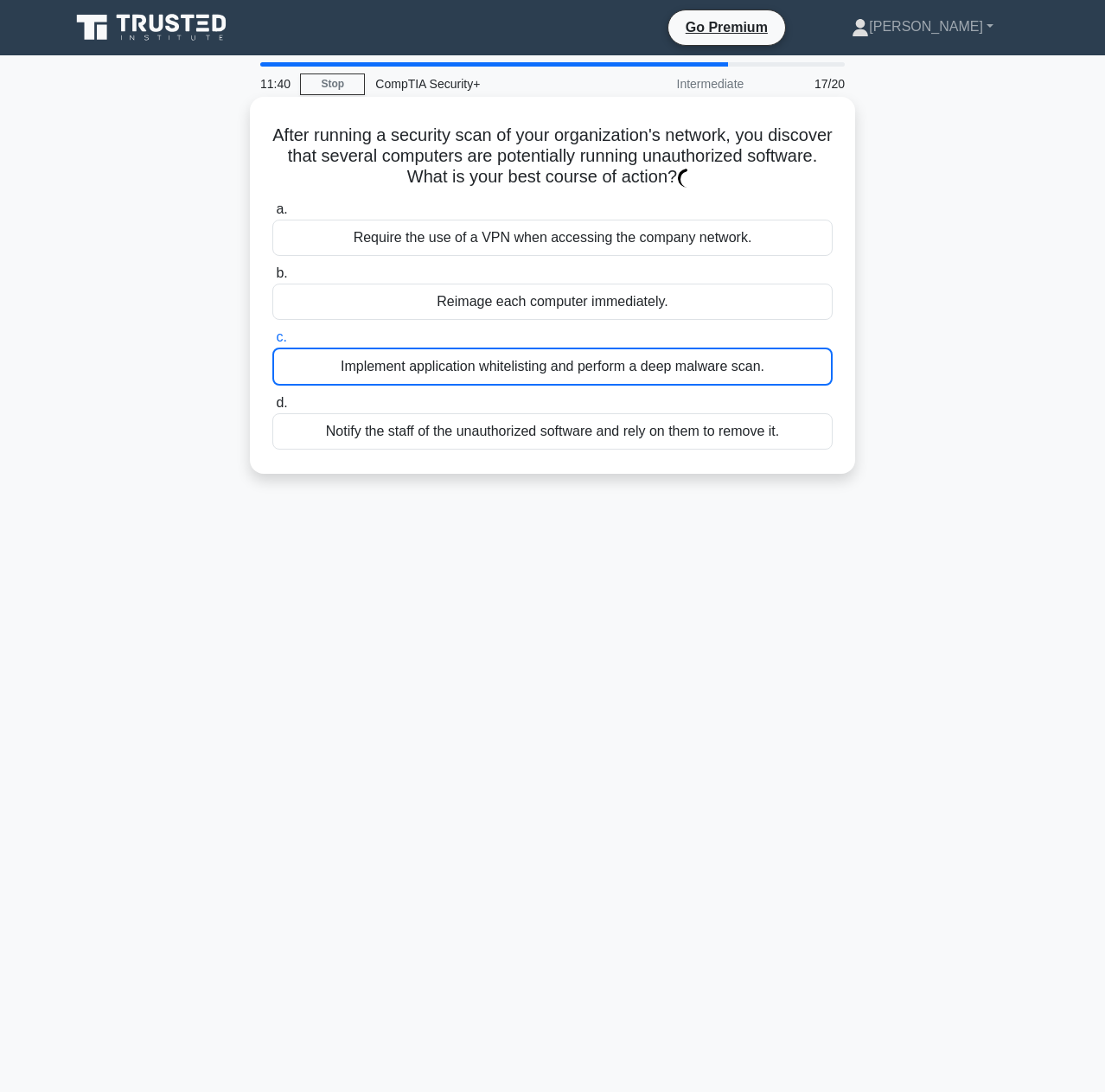
click at [272, 343] on input "c. Implement application whitelisting and perform a deep malware scan." at bounding box center [272, 337] width 0 height 11
click at [756, 367] on div "Implement application whitelisting and perform a deep malware scan." at bounding box center [552, 366] width 560 height 38
click at [272, 343] on input "c. Implement application whitelisting and perform a deep malware scan." at bounding box center [272, 337] width 0 height 11
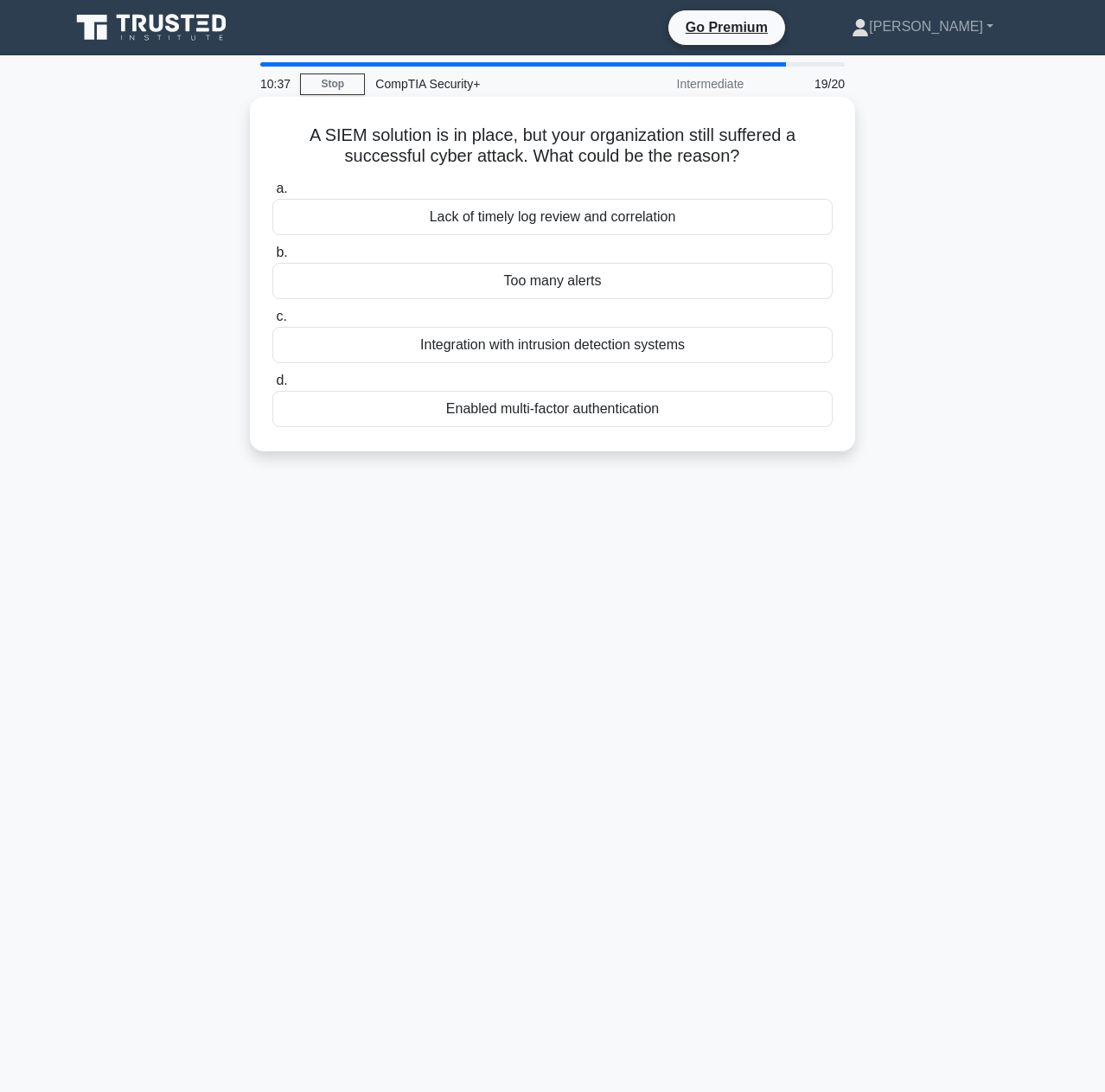
click at [641, 218] on div "Lack of timely log review and correlation" at bounding box center [552, 217] width 560 height 36
click at [272, 194] on input "a. Lack of timely log review and correlation" at bounding box center [272, 189] width 0 height 11
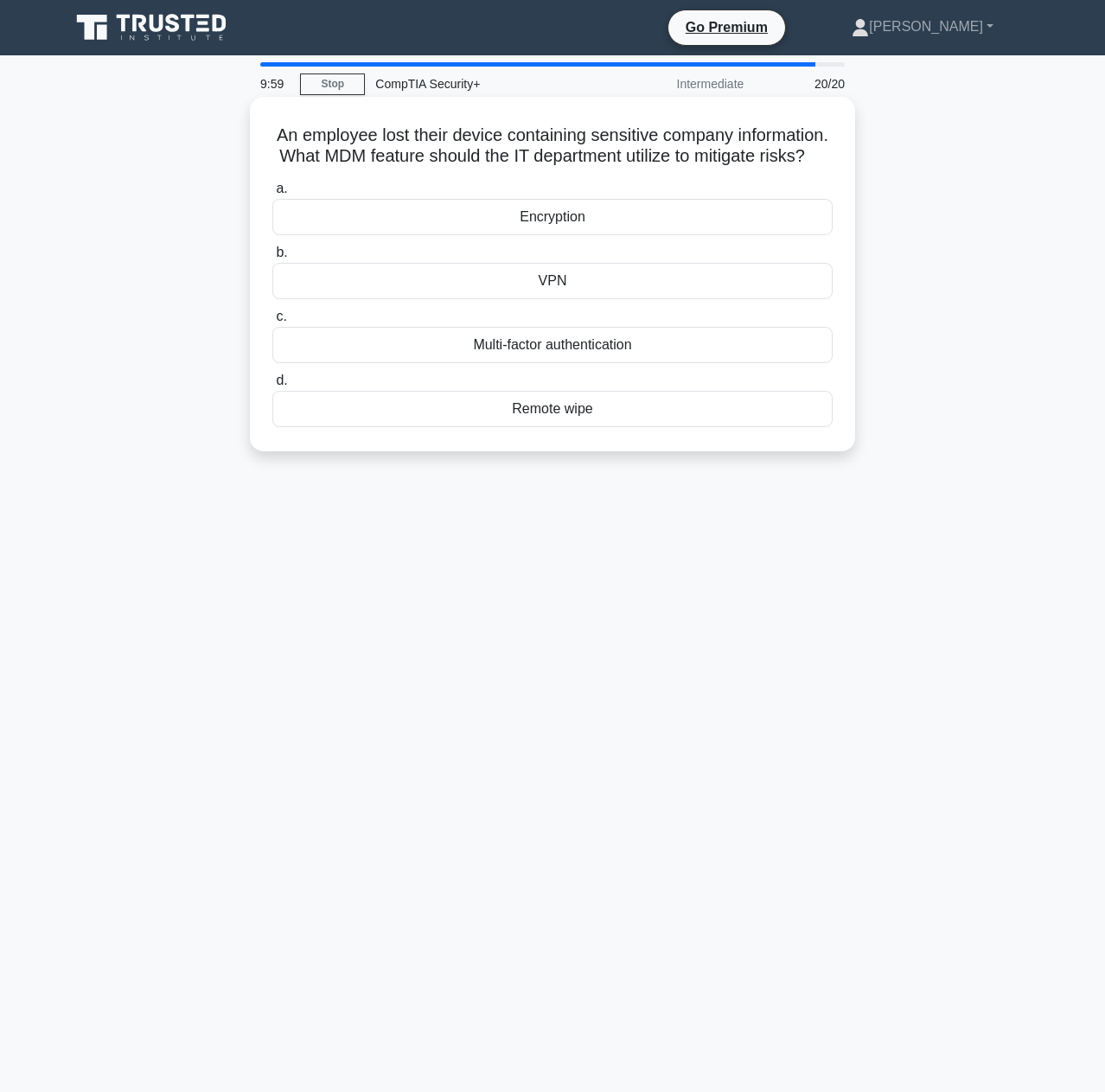
click at [531, 363] on div "Multi-factor authentication" at bounding box center [552, 345] width 560 height 36
click at [272, 323] on input "c. Multi-factor authentication" at bounding box center [272, 317] width 0 height 11
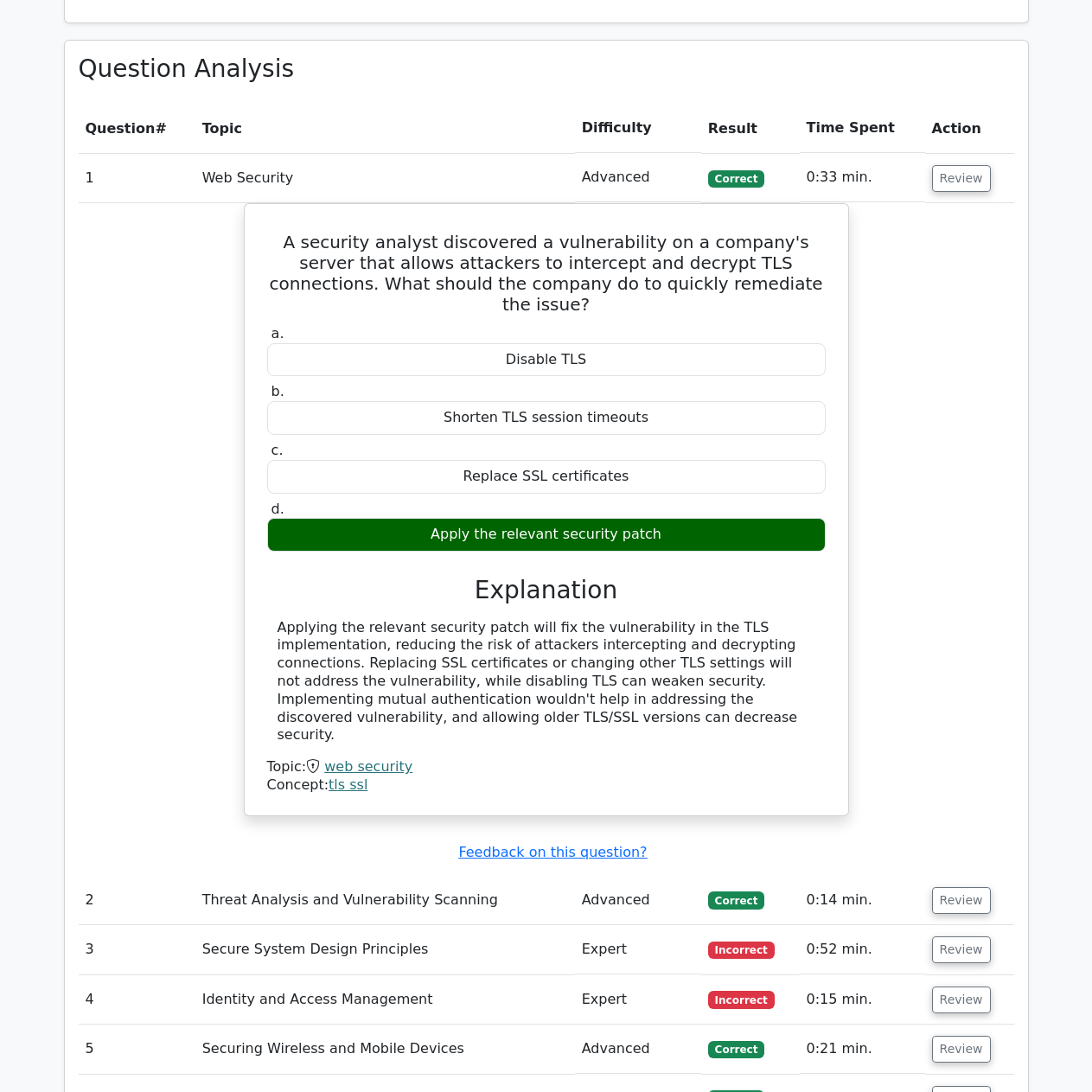
scroll to position [1450, 0]
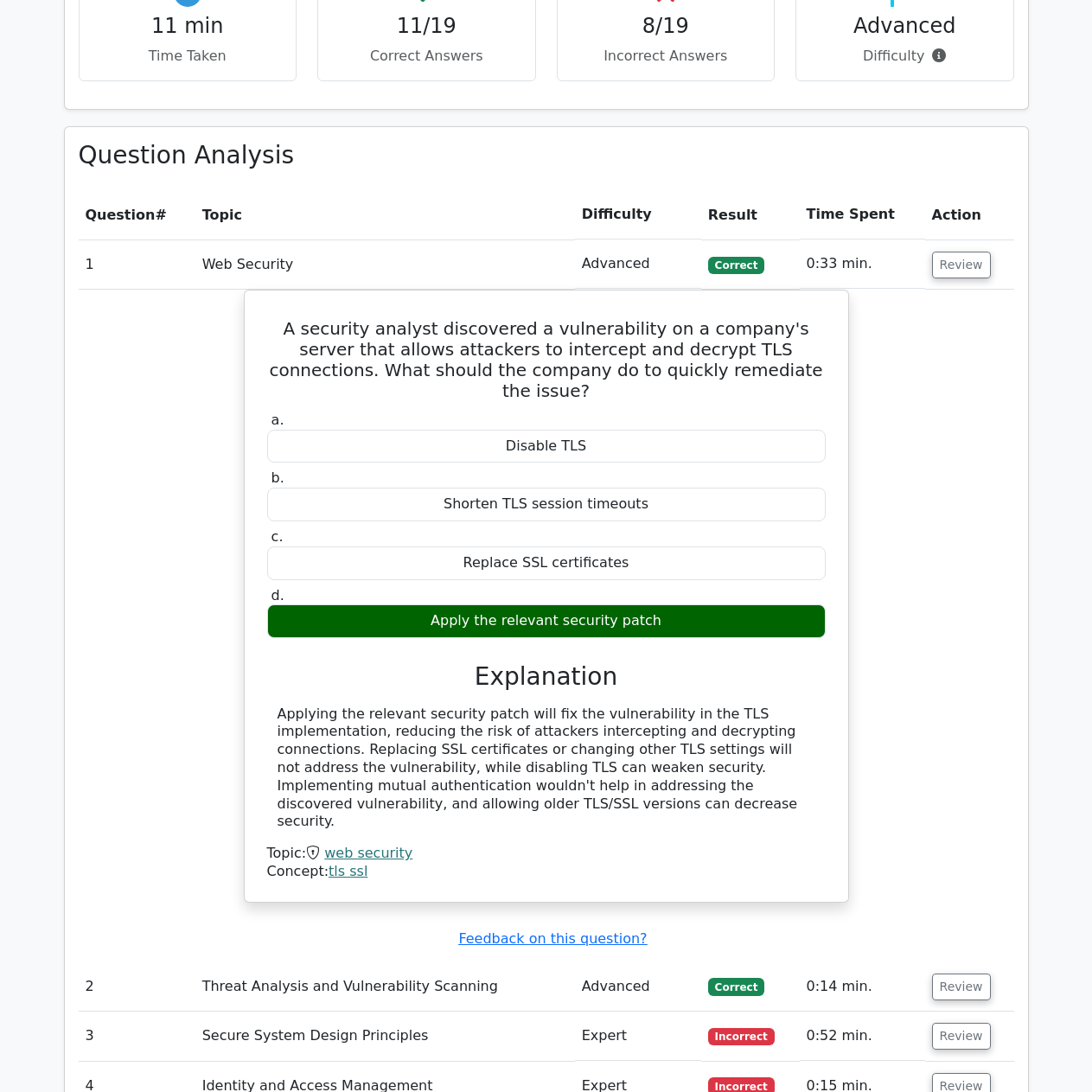
drag, startPoint x: 866, startPoint y: 202, endPoint x: 921, endPoint y: 206, distance: 55.1
click at [866, 240] on td "0:33 min." at bounding box center [863, 264] width 125 height 49
click at [954, 252] on button "Review" at bounding box center [961, 264] width 59 height 27
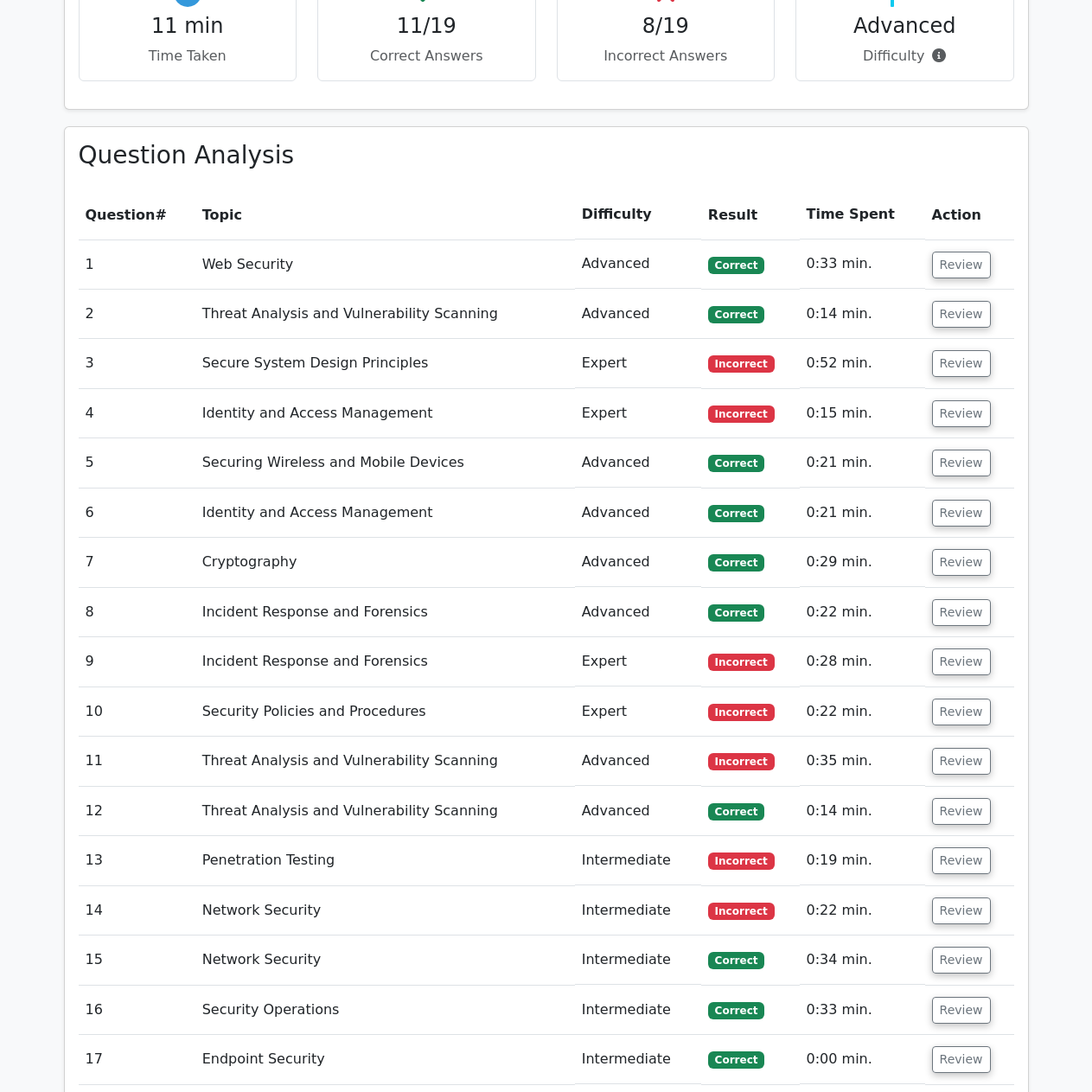
scroll to position [1536, 0]
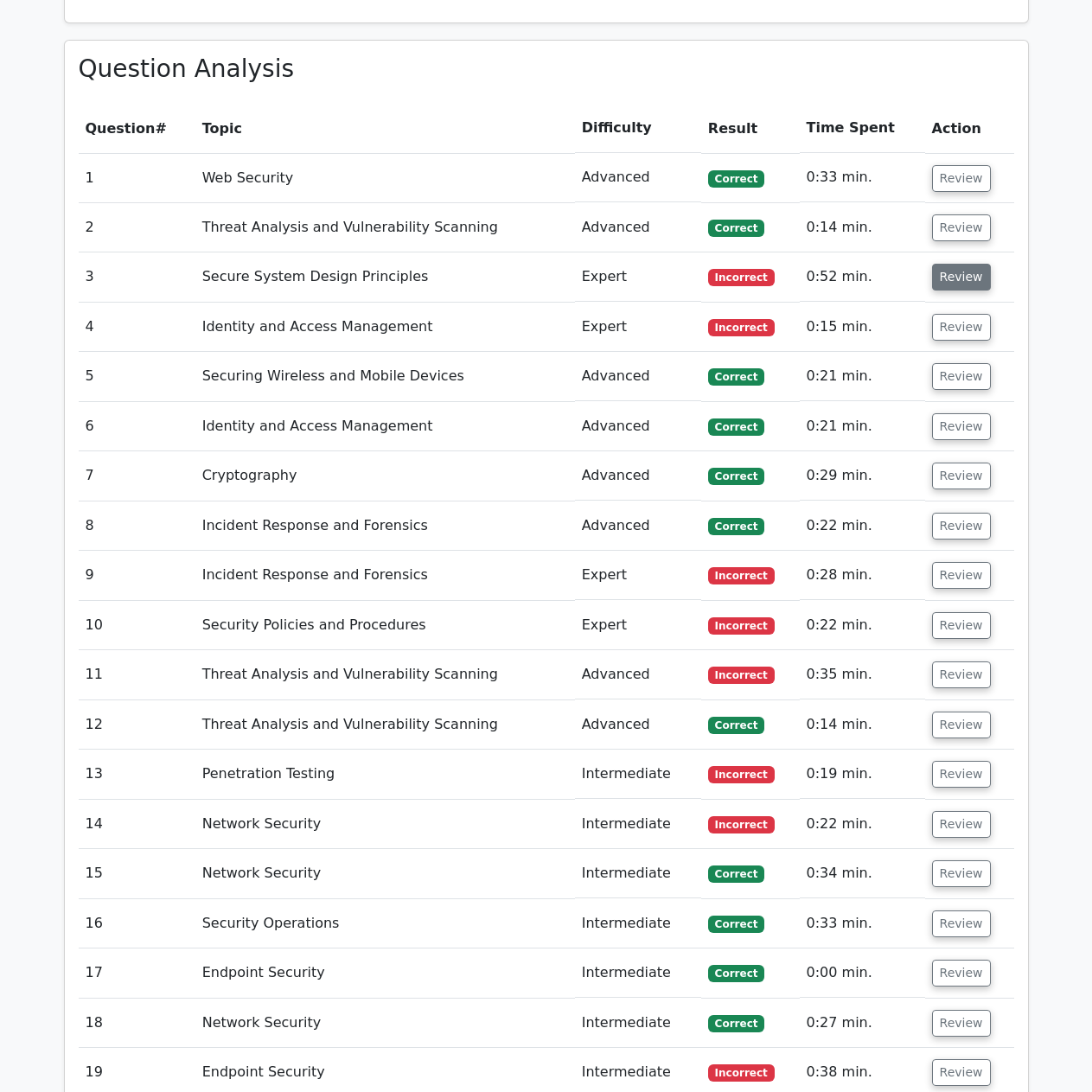
click at [953, 264] on button "Review" at bounding box center [961, 276] width 59 height 27
click at [950, 313] on button "Review" at bounding box center [961, 326] width 59 height 27
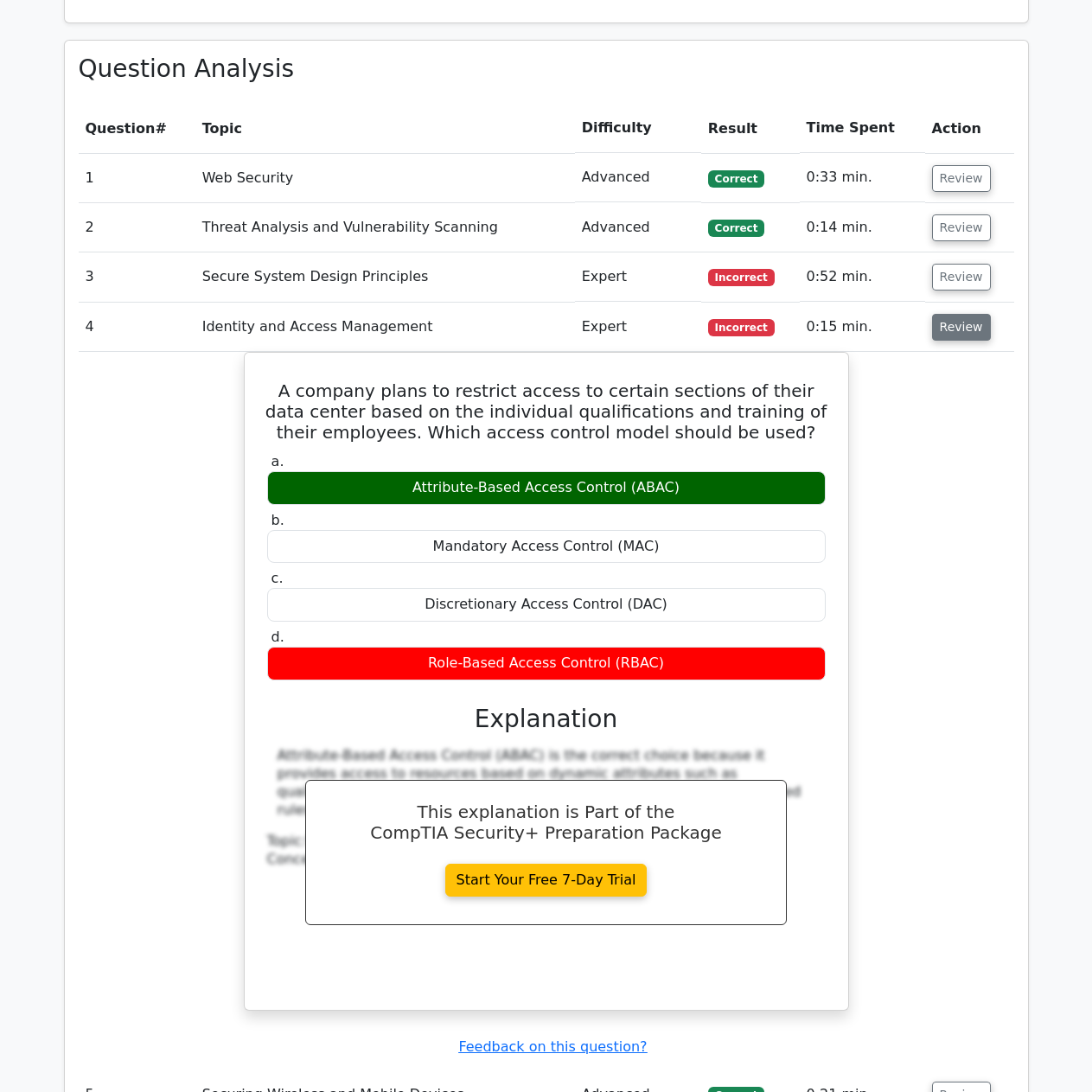
click at [954, 313] on button "Review" at bounding box center [961, 326] width 59 height 27
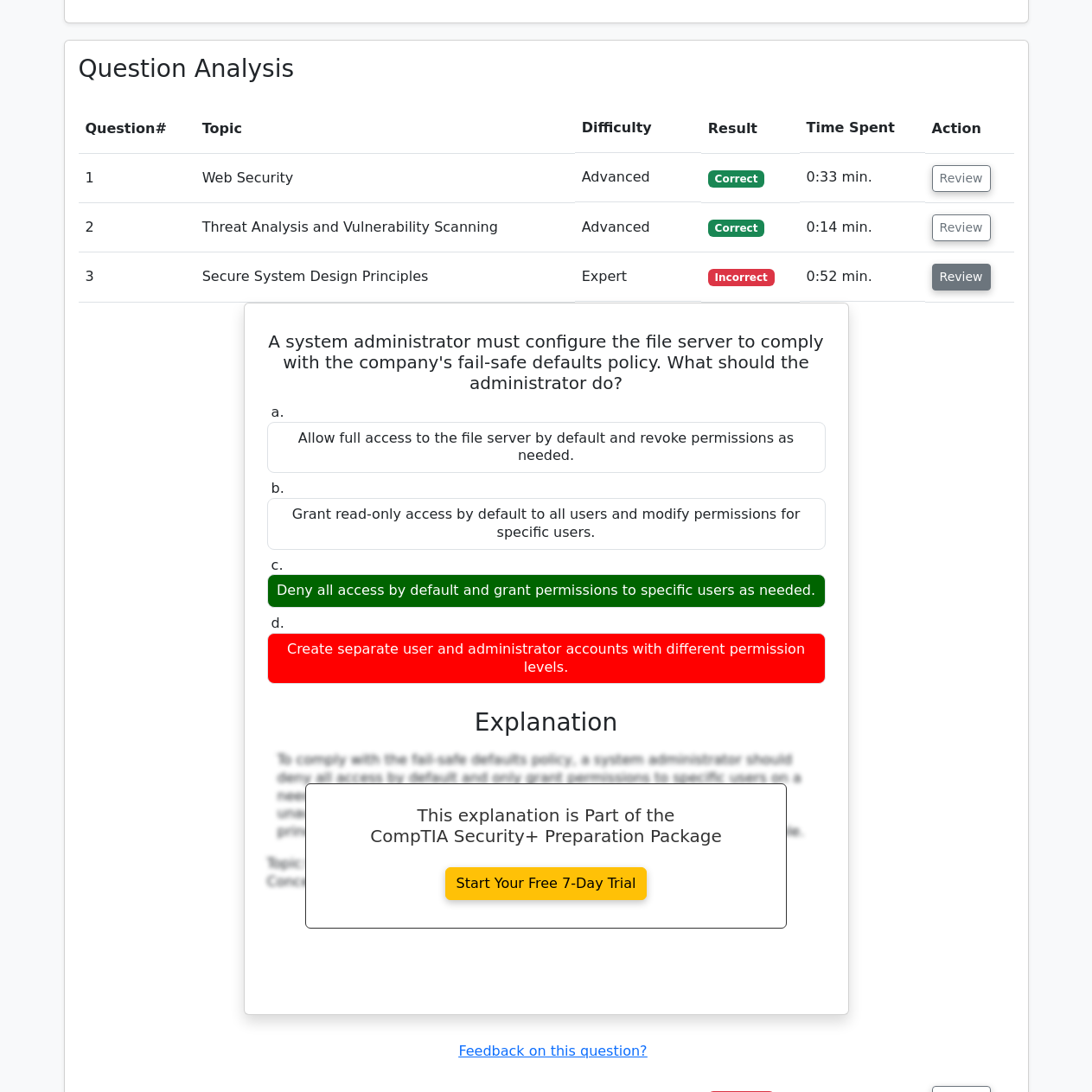
click at [952, 264] on button "Review" at bounding box center [961, 276] width 59 height 27
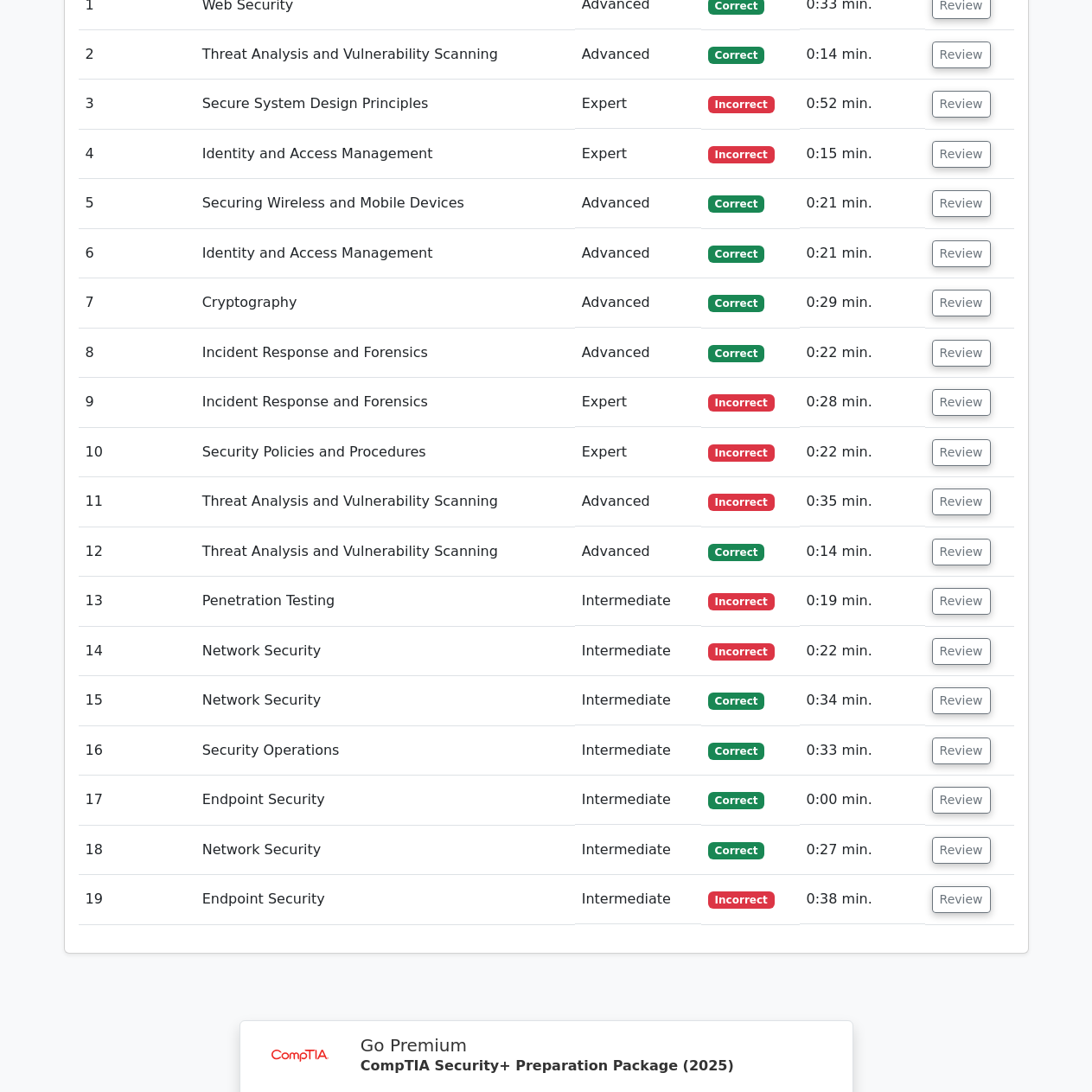
scroll to position [1795, 0]
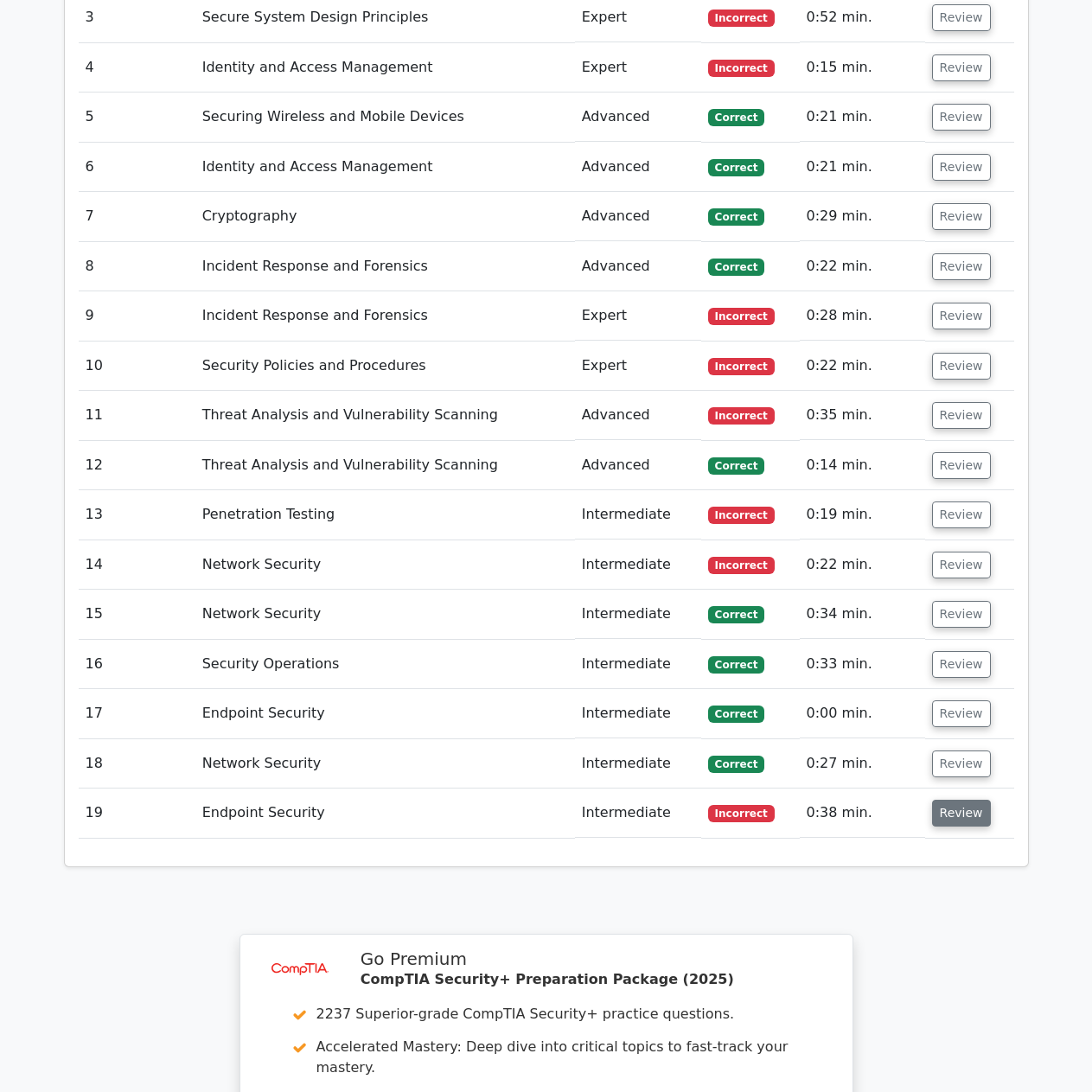
click at [966, 800] on button "Review" at bounding box center [961, 813] width 59 height 27
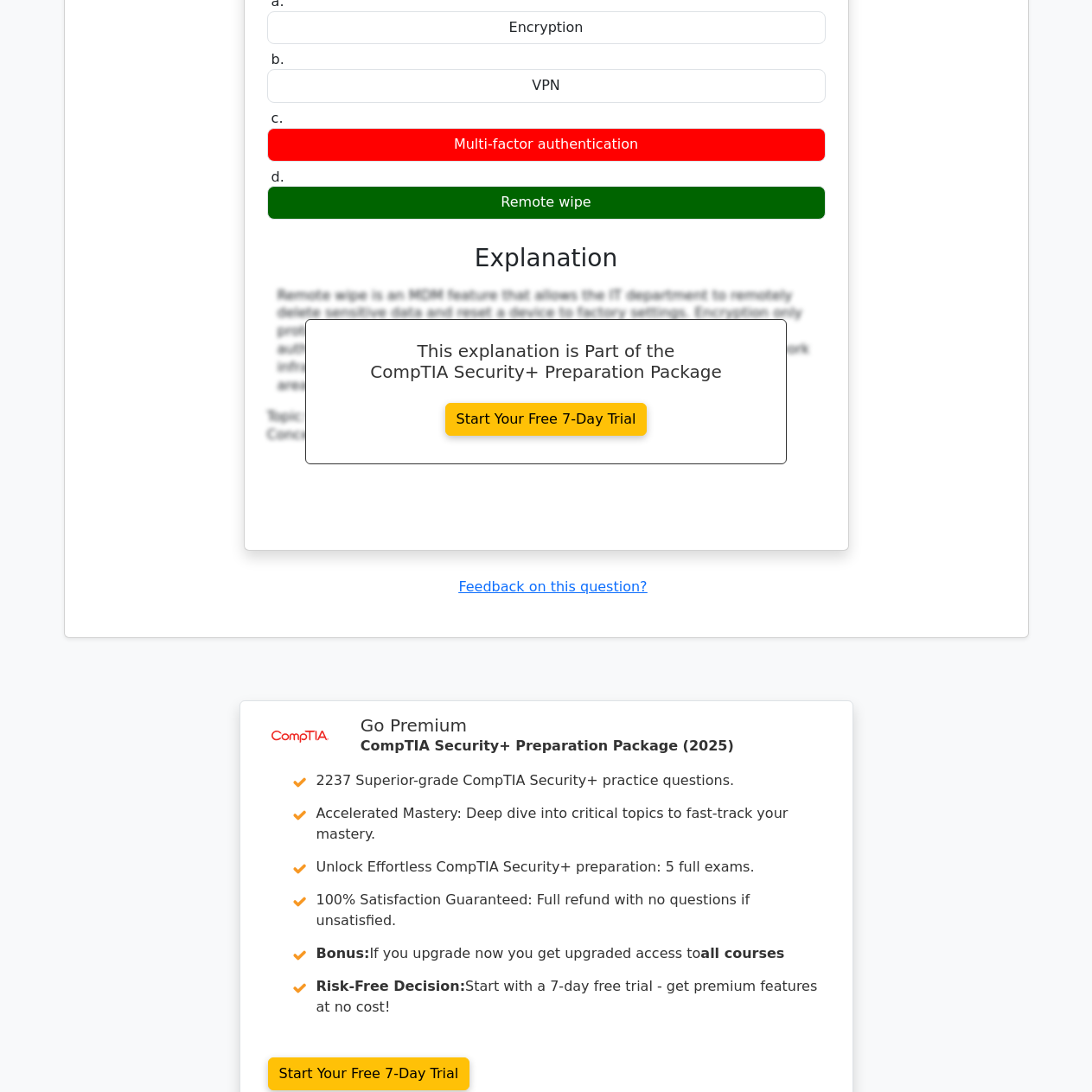
scroll to position [2314, 0]
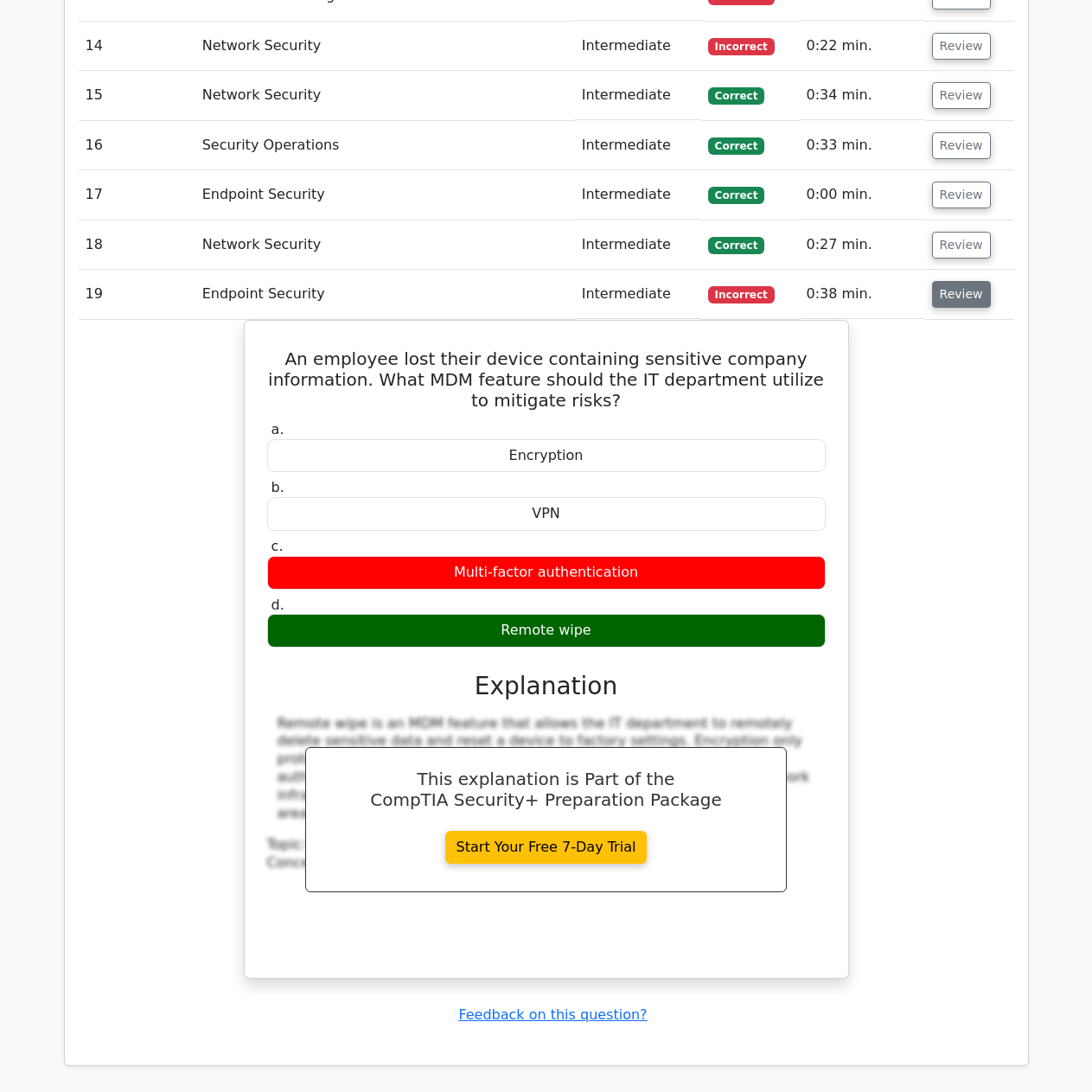
click at [934, 281] on button "Review" at bounding box center [961, 294] width 59 height 27
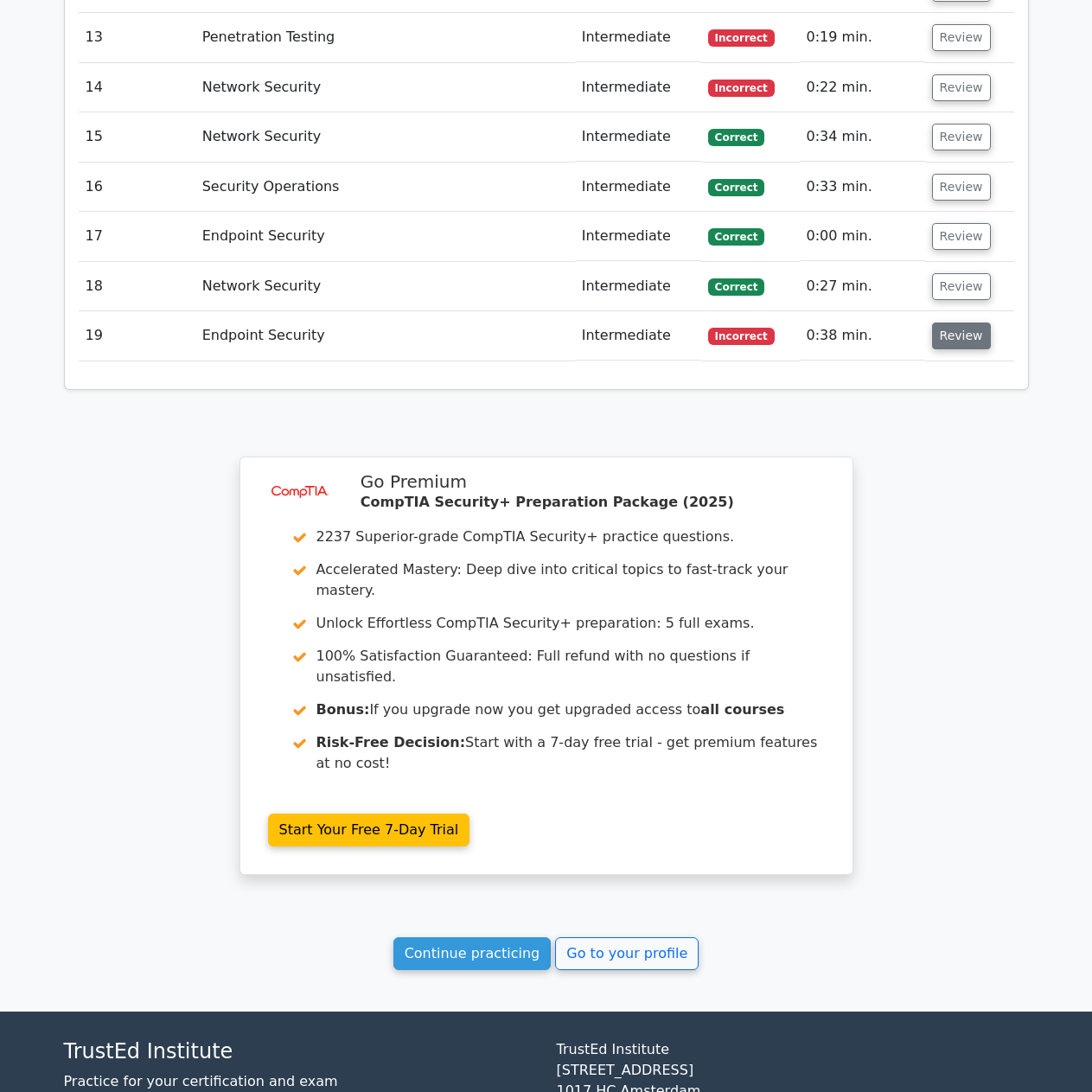
scroll to position [2013, 0]
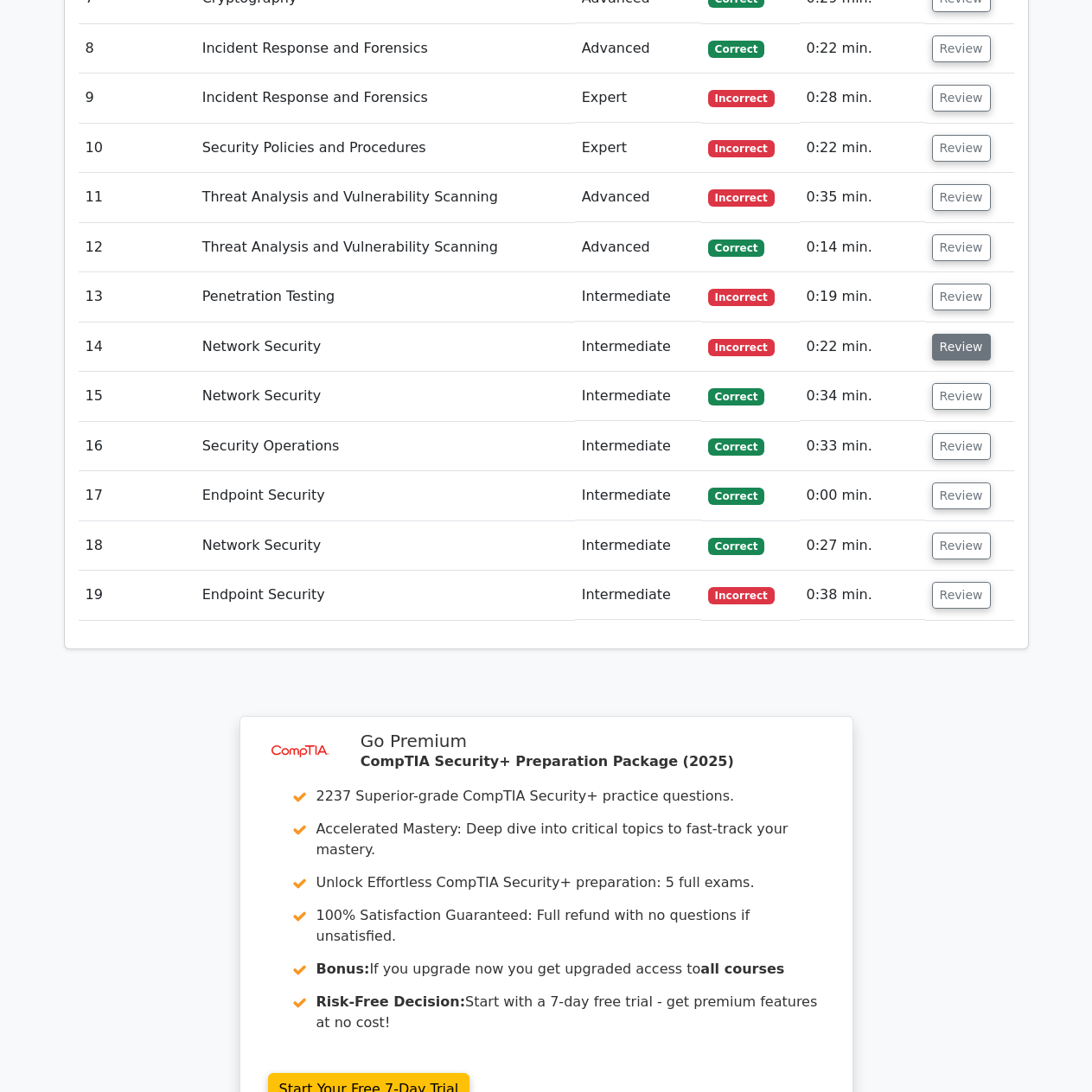
click at [932, 334] on button "Review" at bounding box center [961, 346] width 59 height 27
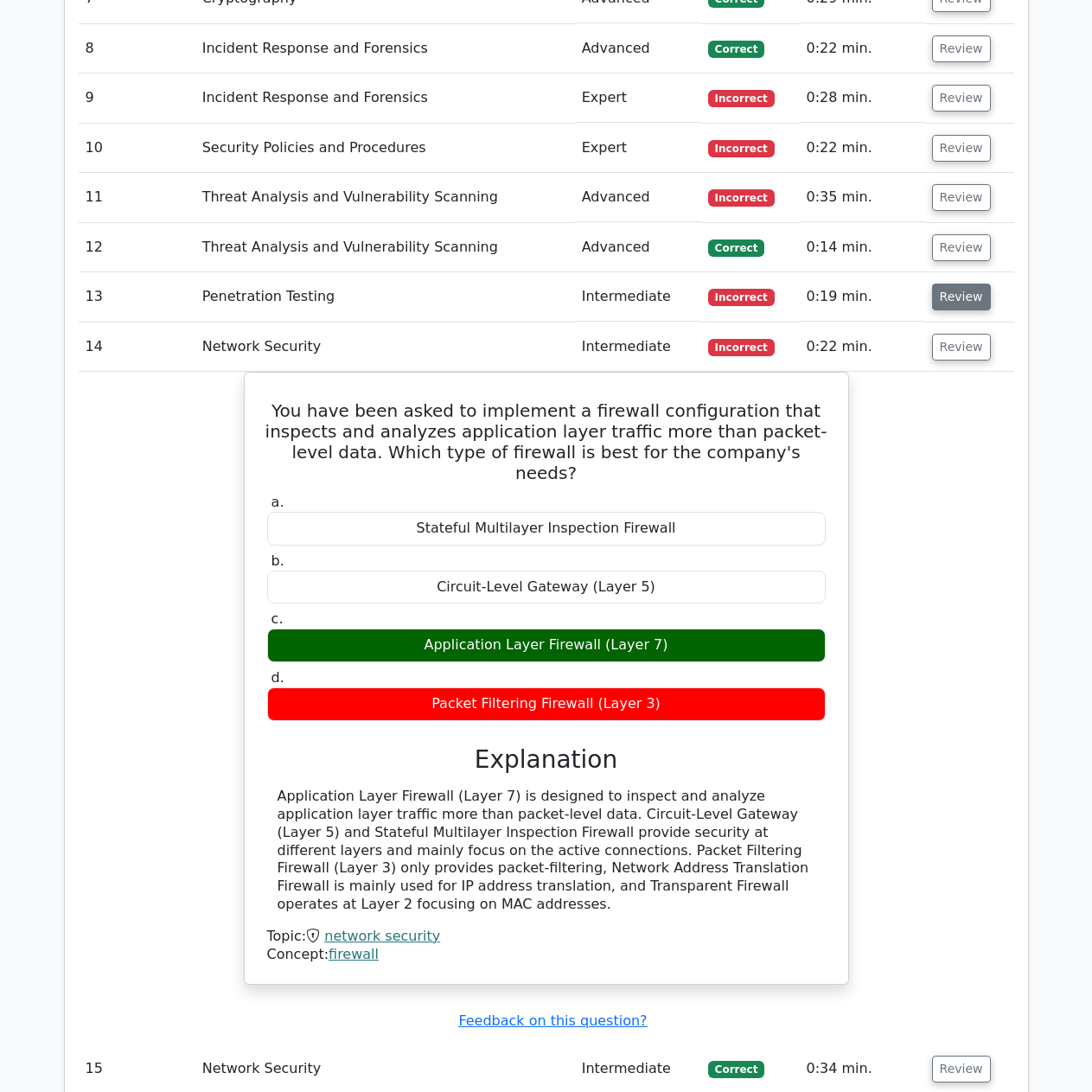
click at [968, 284] on button "Review" at bounding box center [961, 297] width 59 height 27
click at [939, 284] on button "Review" at bounding box center [961, 297] width 59 height 27
click at [940, 284] on button "Review" at bounding box center [961, 297] width 59 height 27
click at [943, 334] on button "Review" at bounding box center [961, 346] width 59 height 27
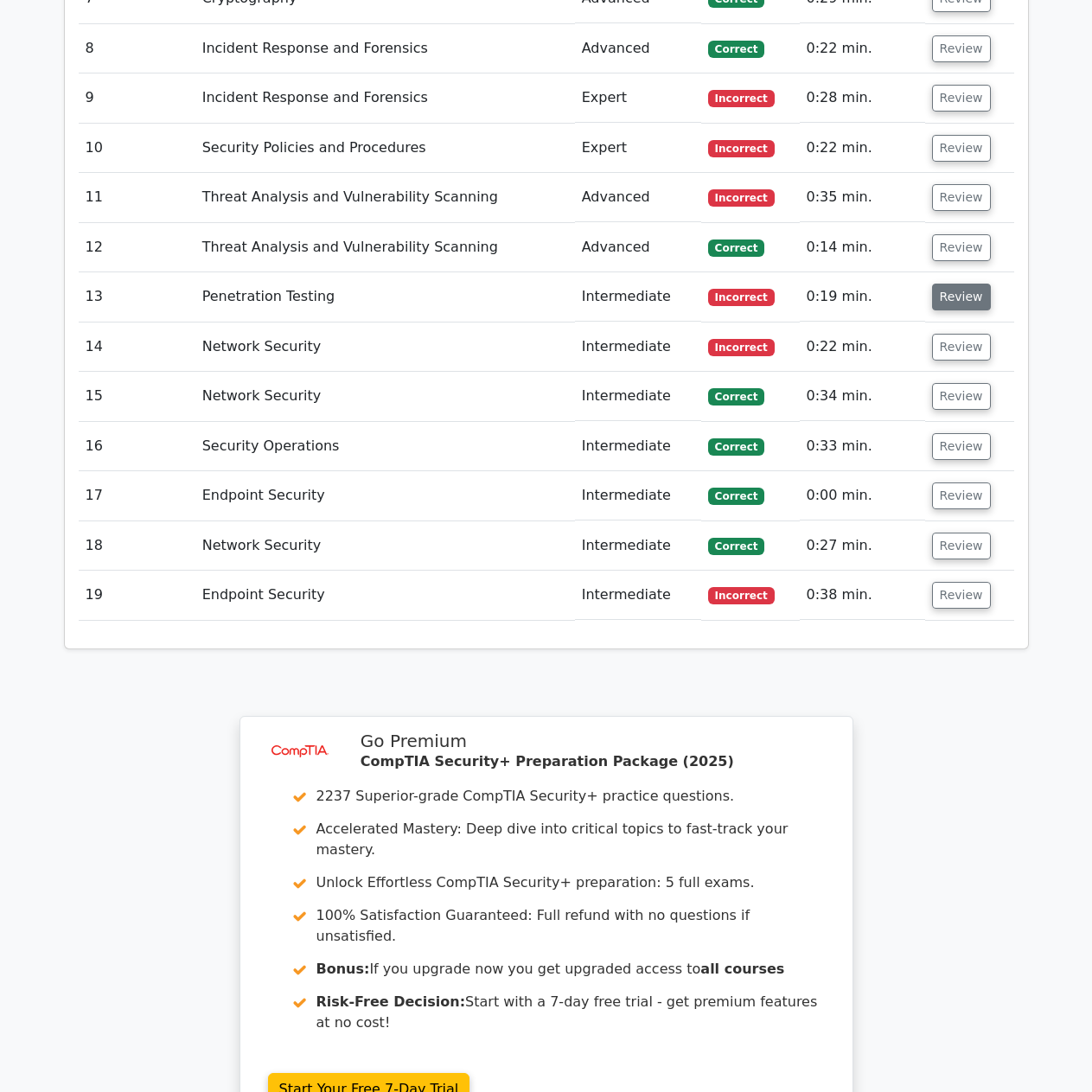
click at [953, 284] on button "Review" at bounding box center [961, 297] width 59 height 27
click at [954, 284] on button "Review" at bounding box center [961, 297] width 59 height 27
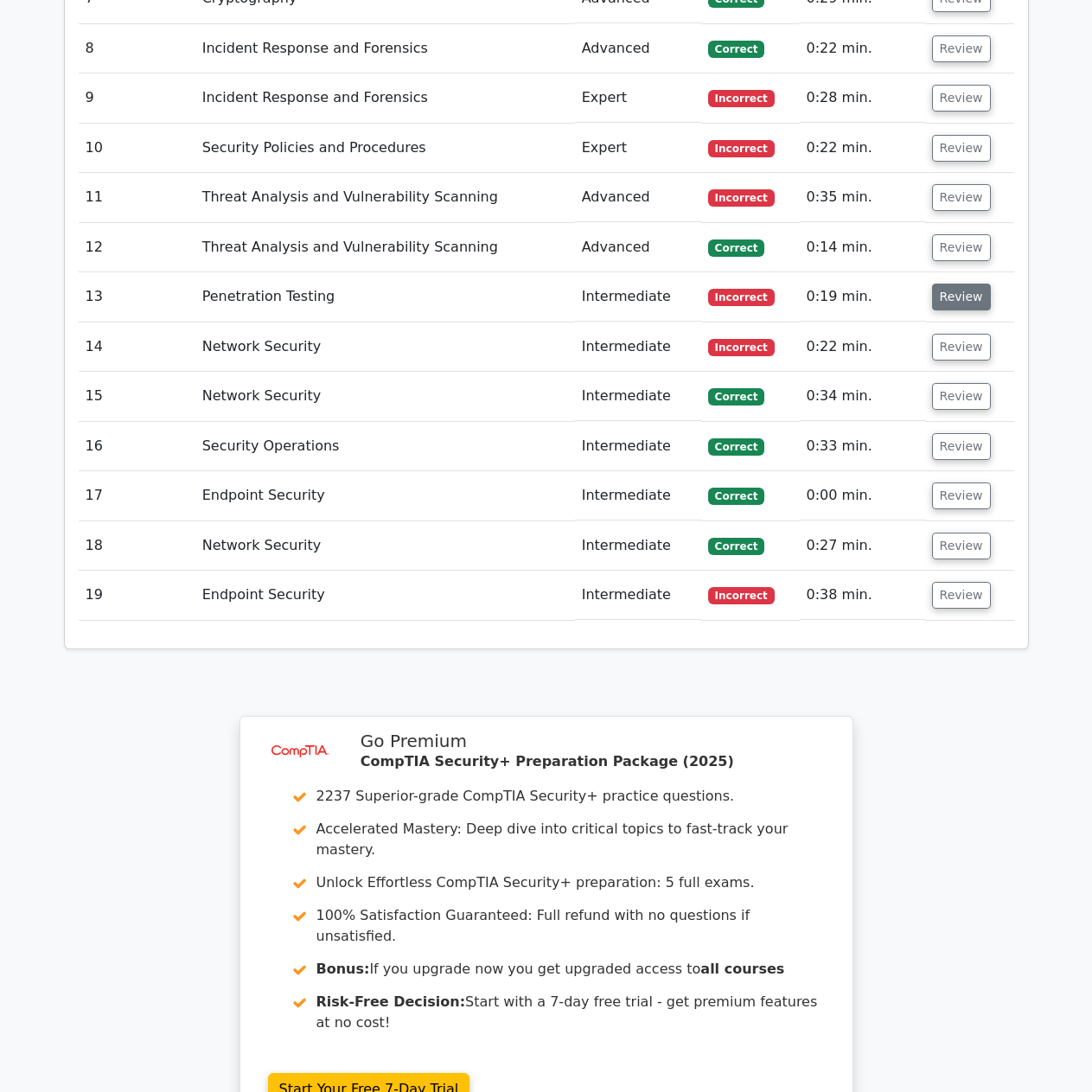
click at [954, 284] on button "Review" at bounding box center [961, 297] width 59 height 27
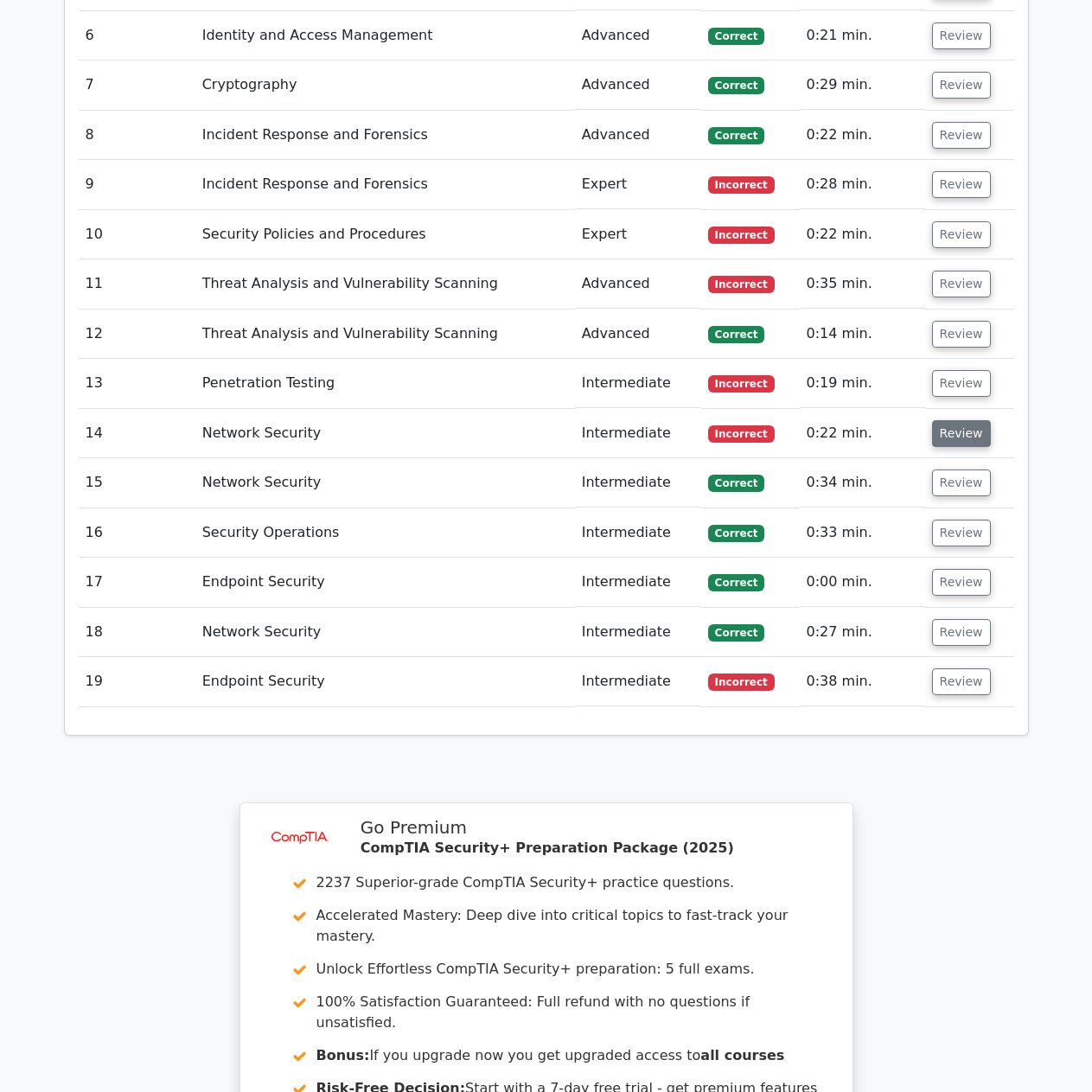
scroll to position [1580, 0]
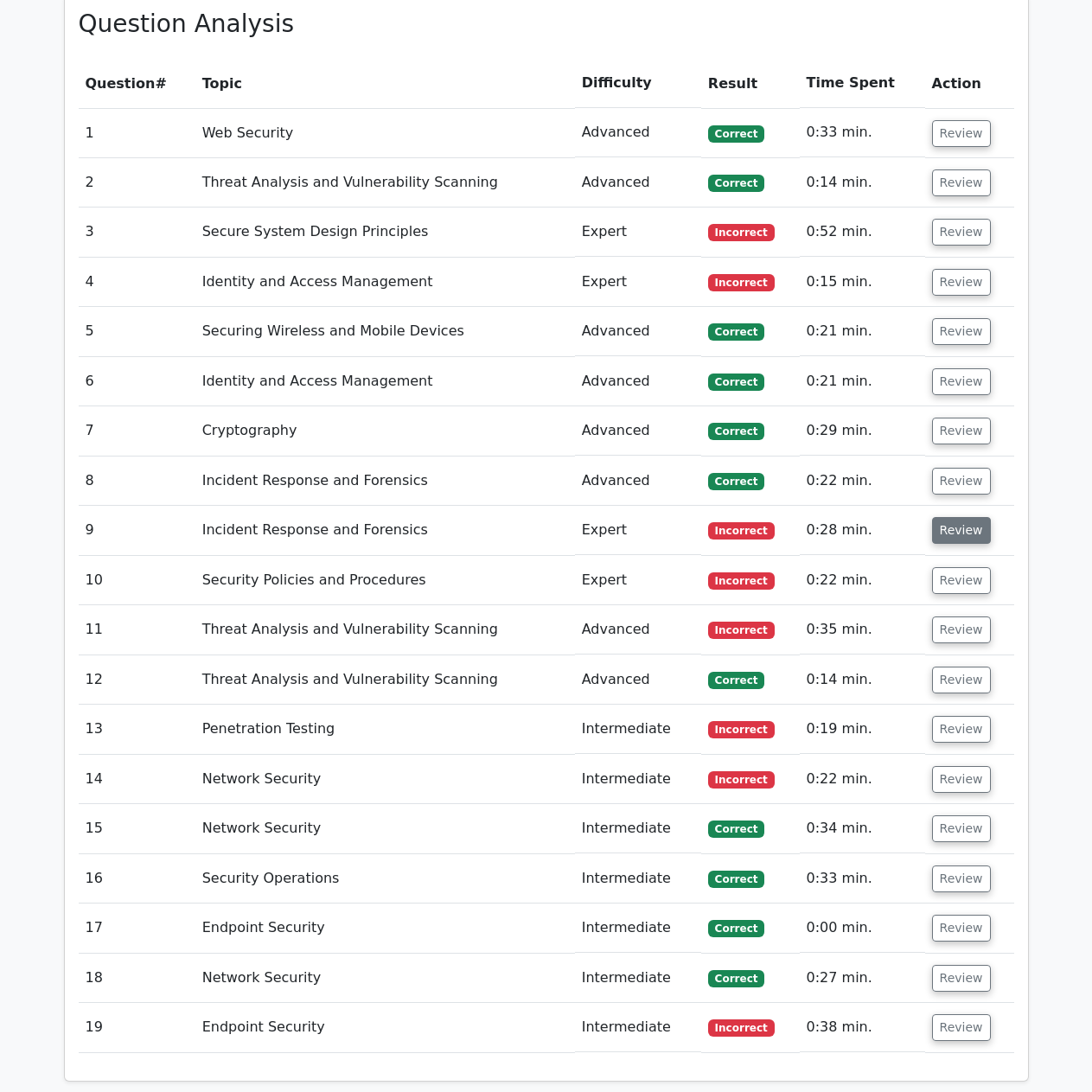
click at [952, 517] on button "Review" at bounding box center [961, 530] width 59 height 27
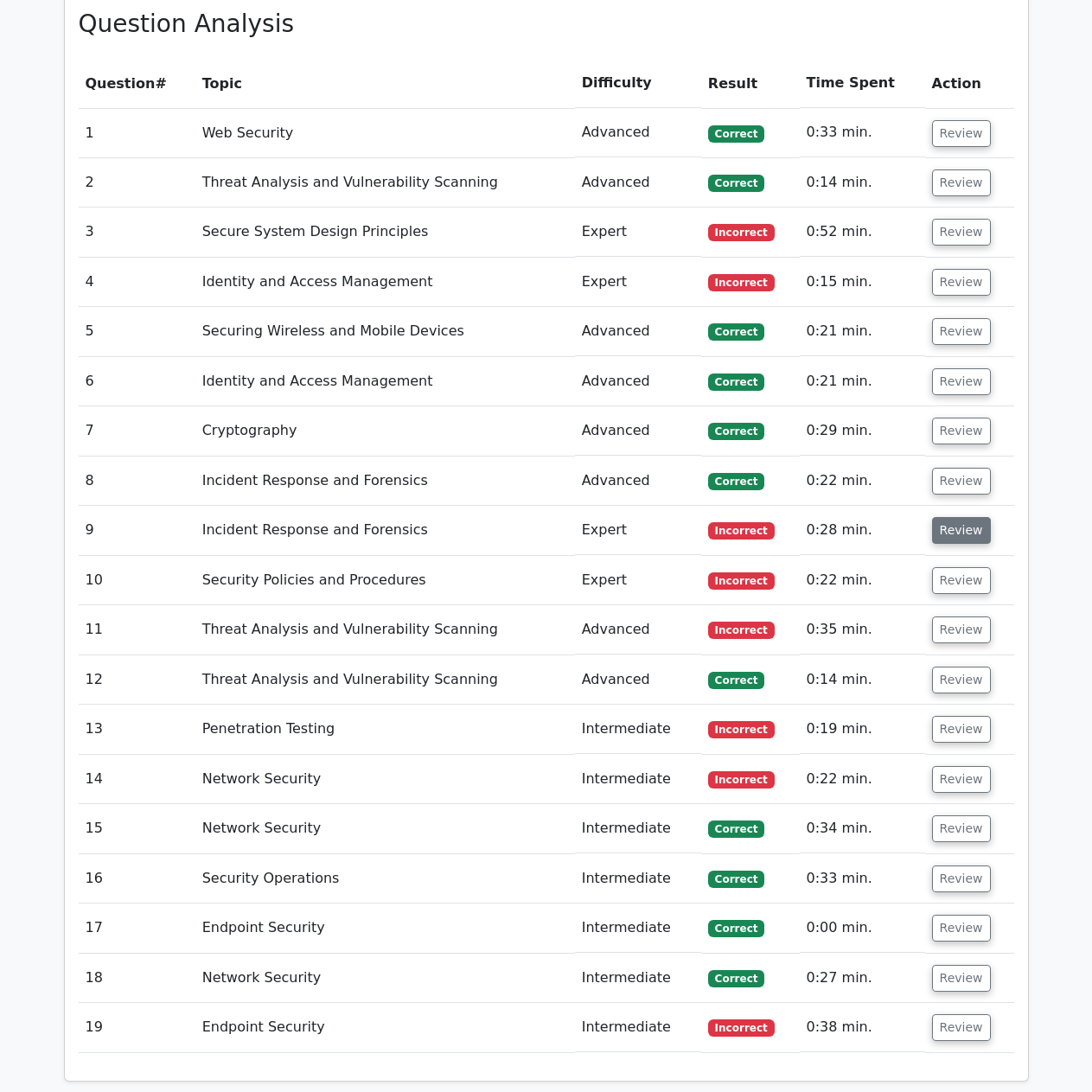
click at [952, 517] on button "Review" at bounding box center [961, 530] width 59 height 27
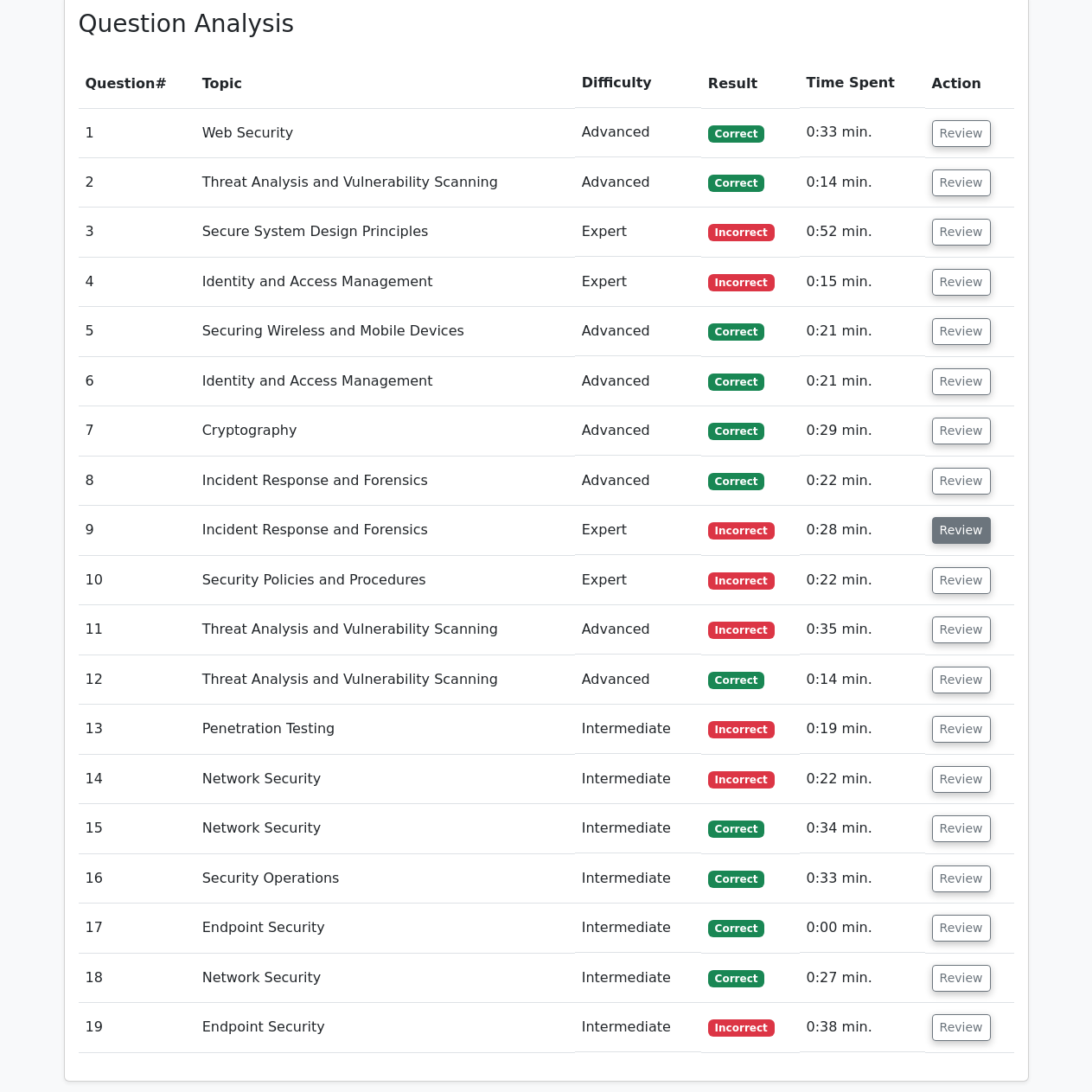
click at [952, 517] on button "Review" at bounding box center [961, 530] width 59 height 27
